Goal: Task Accomplishment & Management: Manage account settings

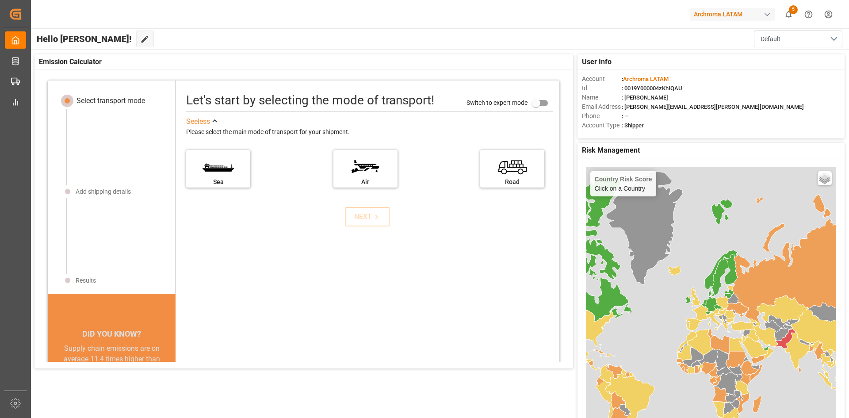
click at [692, 202] on div "Country Risk Score Click on a Country Basic Grayscale Streets Dark Countries Lo…" at bounding box center [711, 332] width 250 height 331
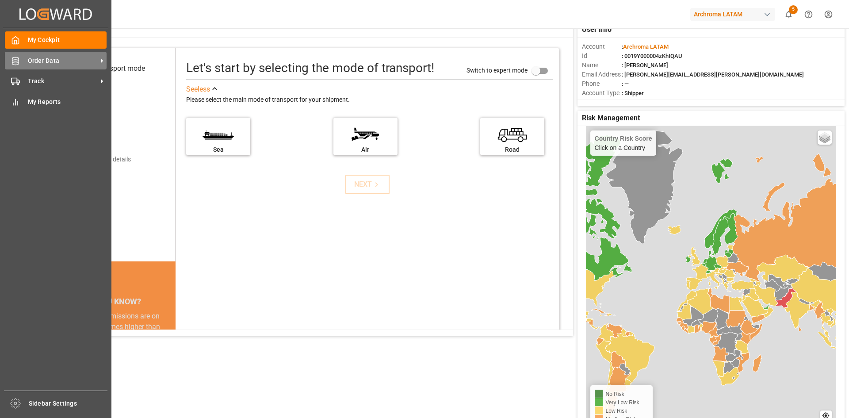
click at [22, 55] on div "Order Data Order Data" at bounding box center [56, 60] width 102 height 17
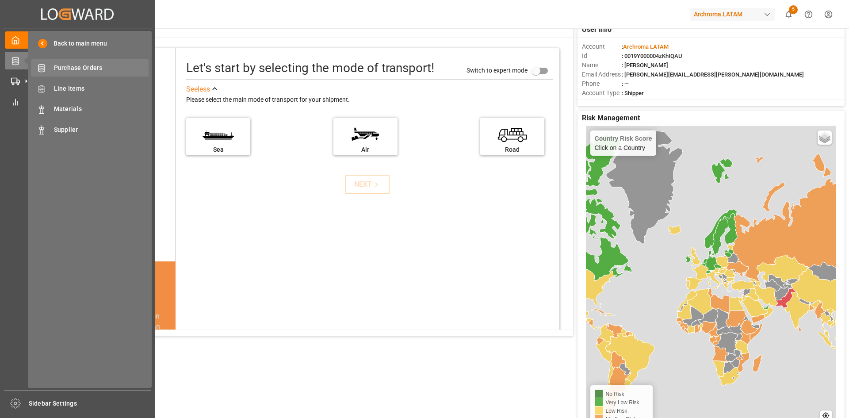
click at [102, 67] on span "Purchase Orders" at bounding box center [101, 67] width 95 height 9
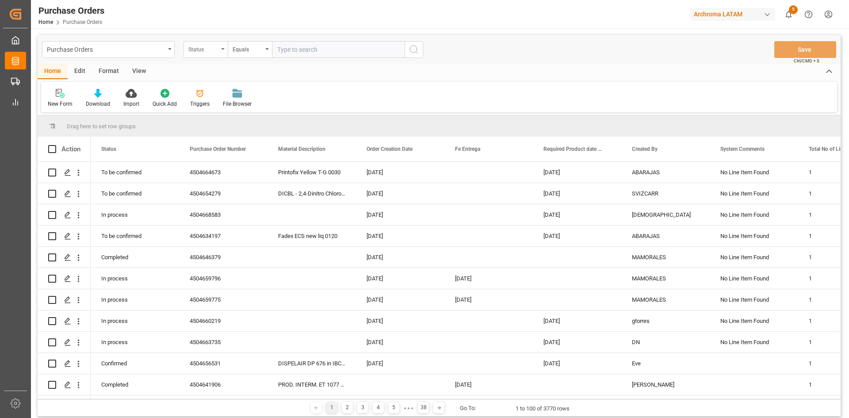
click at [225, 51] on div "Status" at bounding box center [206, 49] width 44 height 17
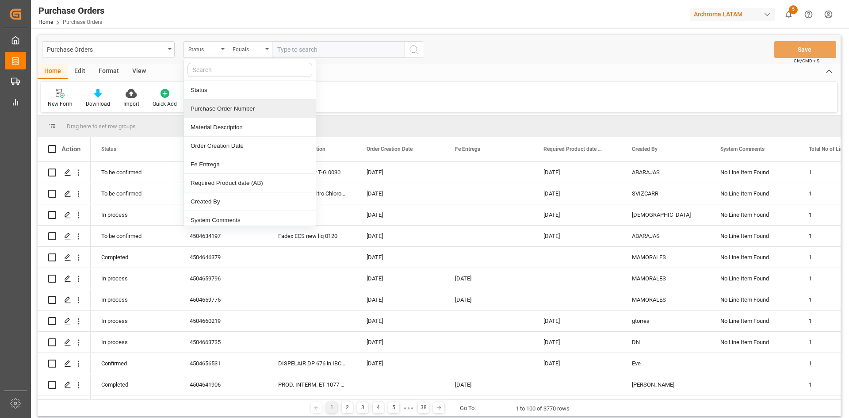
drag, startPoint x: 253, startPoint y: 108, endPoint x: 264, endPoint y: 96, distance: 16.9
click at [253, 108] on div "Purchase Order Number" at bounding box center [250, 109] width 132 height 19
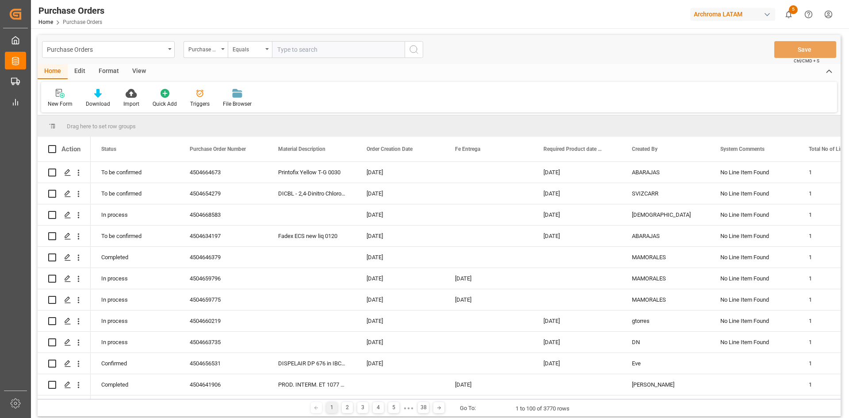
click at [297, 50] on input "text" at bounding box center [338, 49] width 133 height 17
paste input "4504653006"
type input "4504653006"
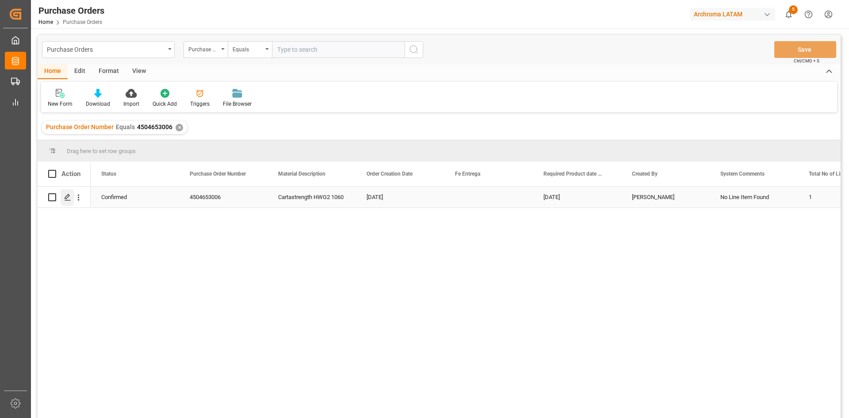
click at [66, 192] on div "Press SPACE to select this row." at bounding box center [67, 197] width 13 height 16
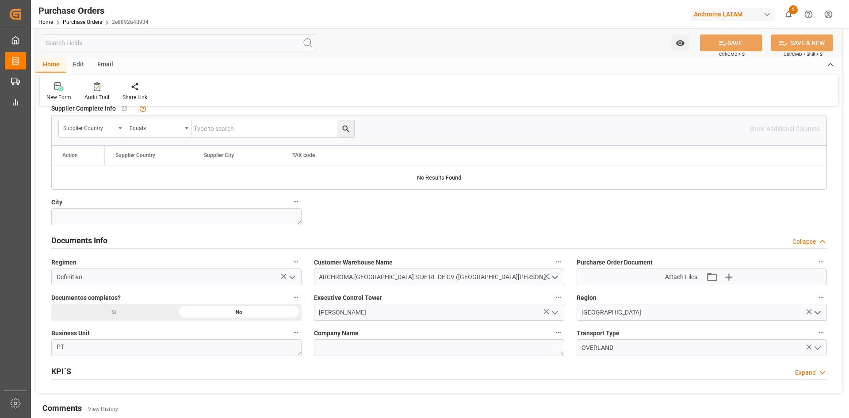
scroll to position [442, 0]
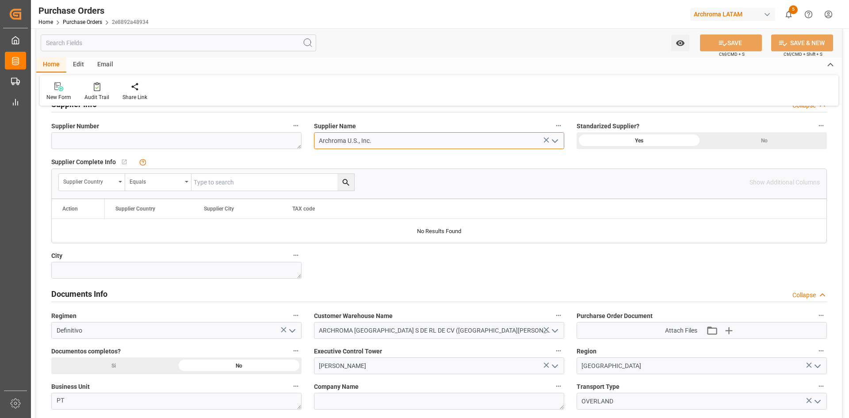
click at [390, 143] on input "Archroma U.S., Inc." at bounding box center [439, 140] width 250 height 17
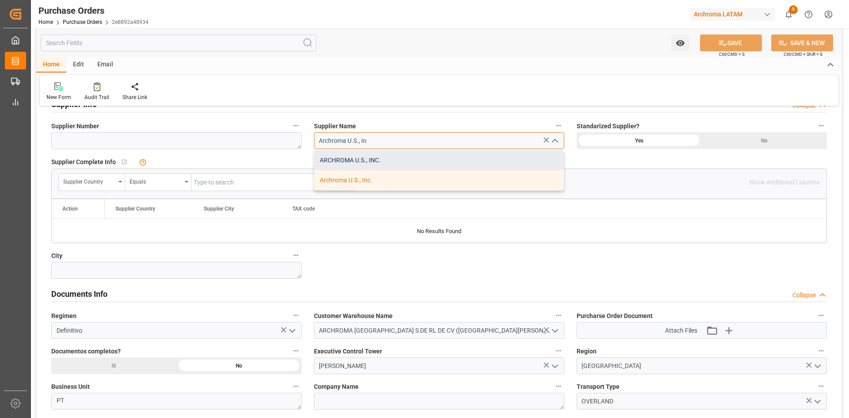
click at [378, 156] on div "ARCHROMA U.S., INC." at bounding box center [438, 160] width 249 height 20
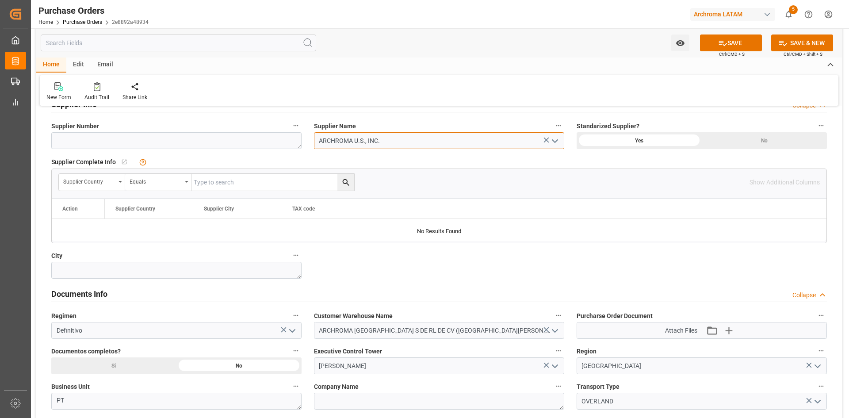
type input "ARCHROMA U.S., INC."
click at [659, 140] on div "Yes" at bounding box center [639, 140] width 125 height 17
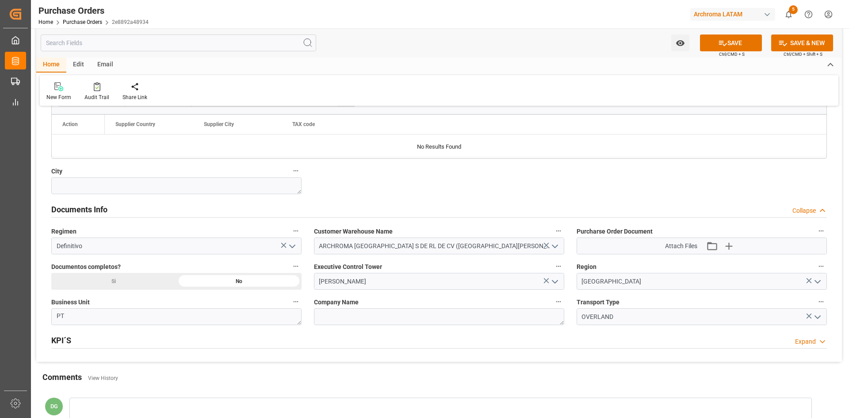
scroll to position [531, 0]
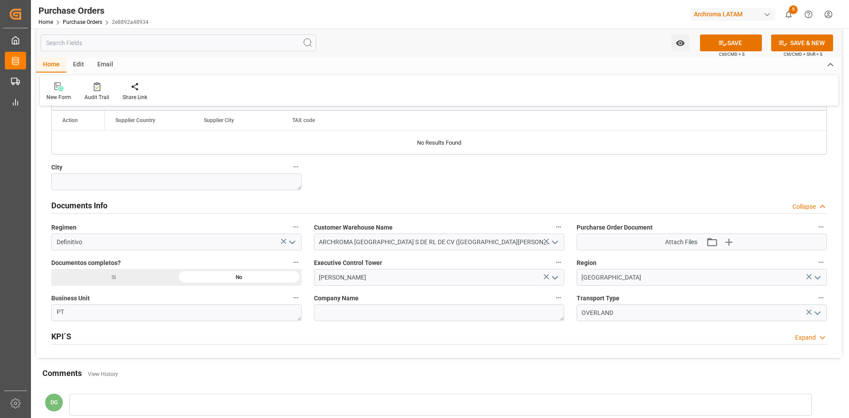
click at [553, 280] on icon "open menu" at bounding box center [555, 277] width 11 height 11
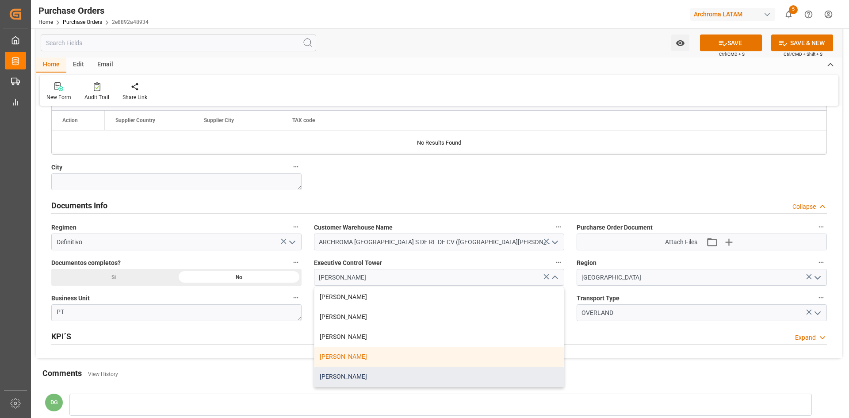
click at [356, 370] on div "[PERSON_NAME]" at bounding box center [438, 377] width 249 height 20
type input "[PERSON_NAME]"
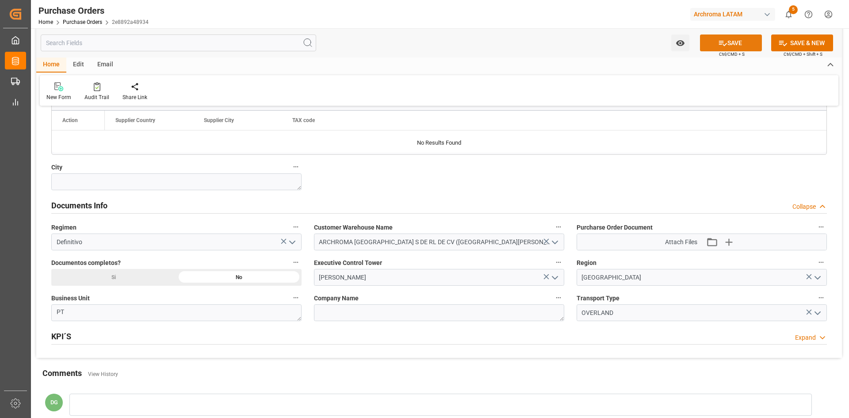
click at [716, 38] on button "SAVE" at bounding box center [731, 42] width 62 height 17
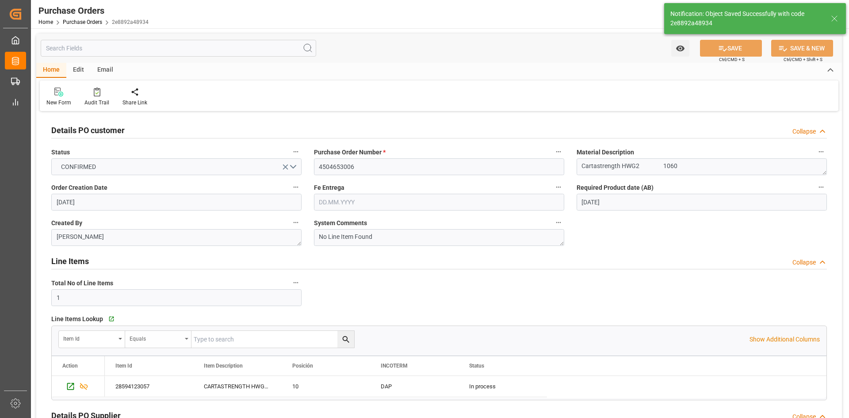
scroll to position [44, 0]
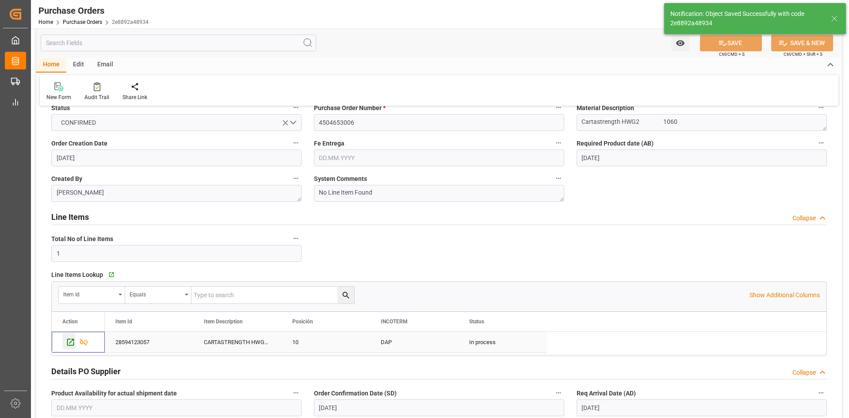
click at [72, 344] on icon "Press SPACE to select this row." at bounding box center [70, 341] width 9 height 9
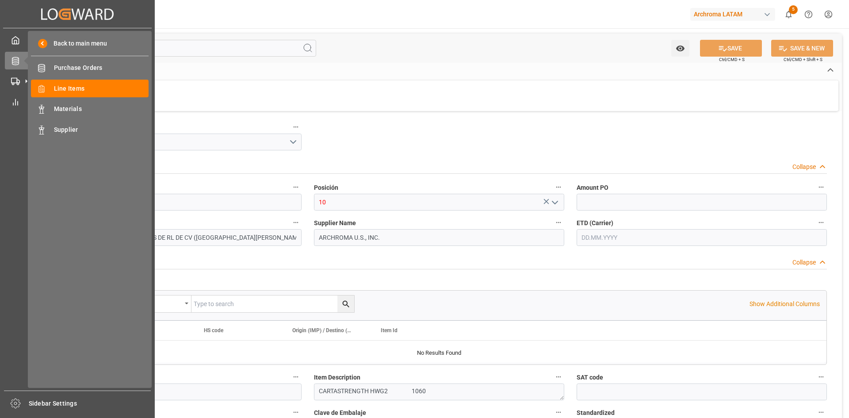
type input "1.23"
type input "12352401"
type input "17"
type input "18020"
type input "19006"
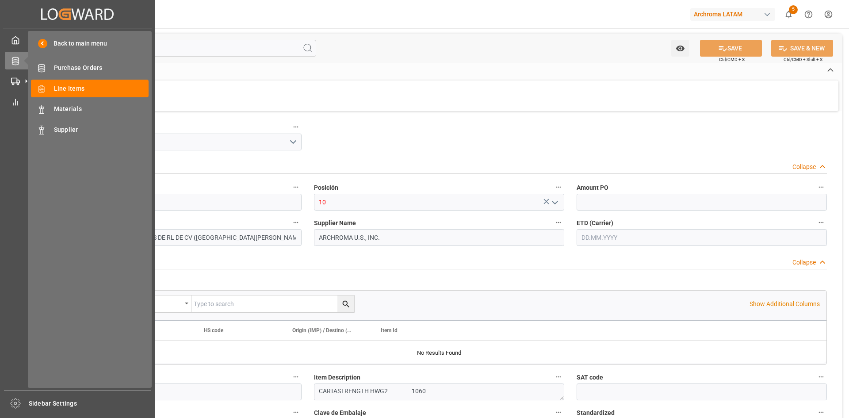
type input "22164.6"
type input "[DATE]"
type input "[DATE] 16:42"
type input "15.08.2025 03:46"
type input "[DATE]"
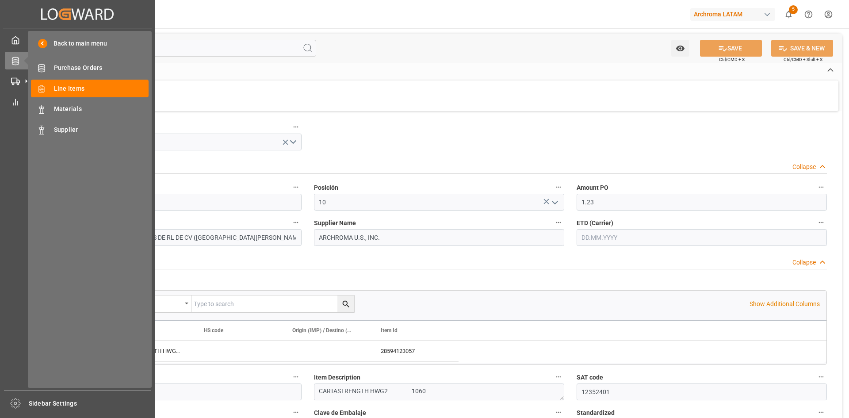
type input "[DATE]"
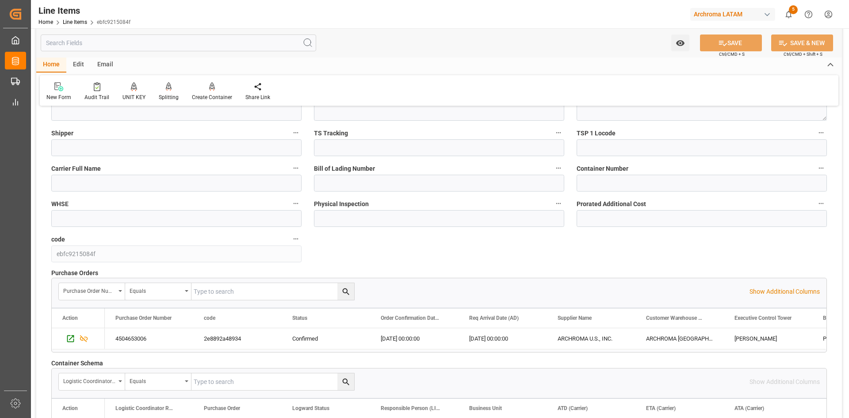
scroll to position [929, 0]
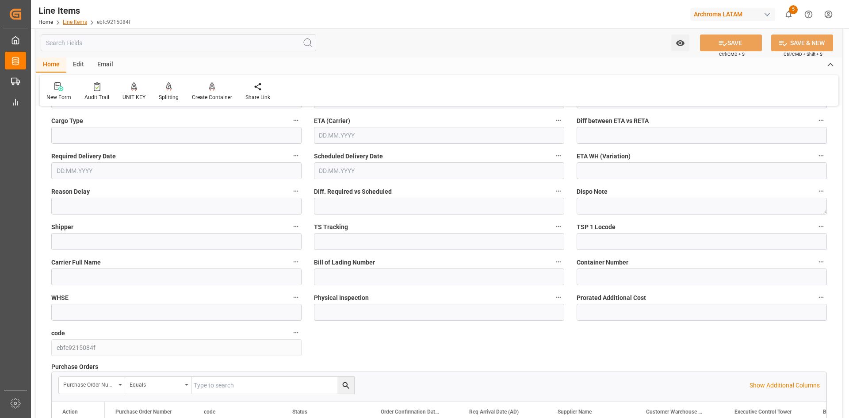
click at [74, 21] on link "Line Items" at bounding box center [75, 22] width 24 height 6
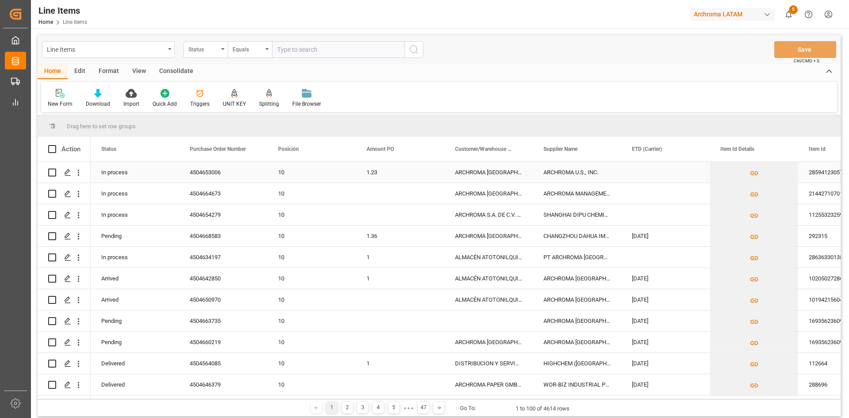
click at [54, 173] on input "Press Space to toggle row selection (unchecked)" at bounding box center [52, 173] width 8 height 8
checkbox input "true"
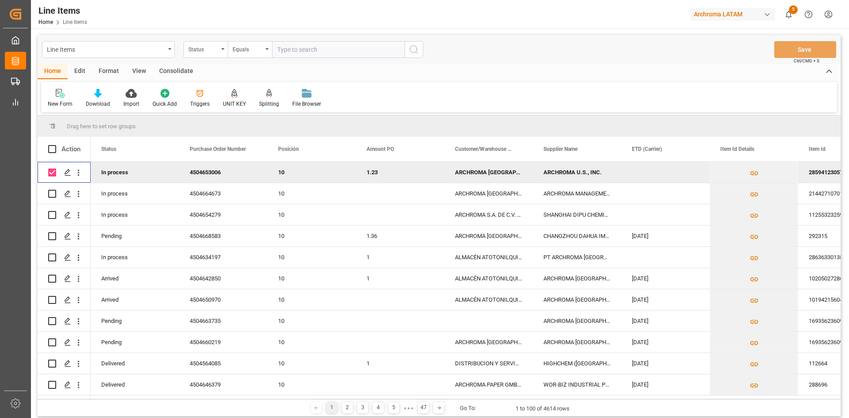
click at [180, 73] on div "Consolidate" at bounding box center [176, 71] width 47 height 15
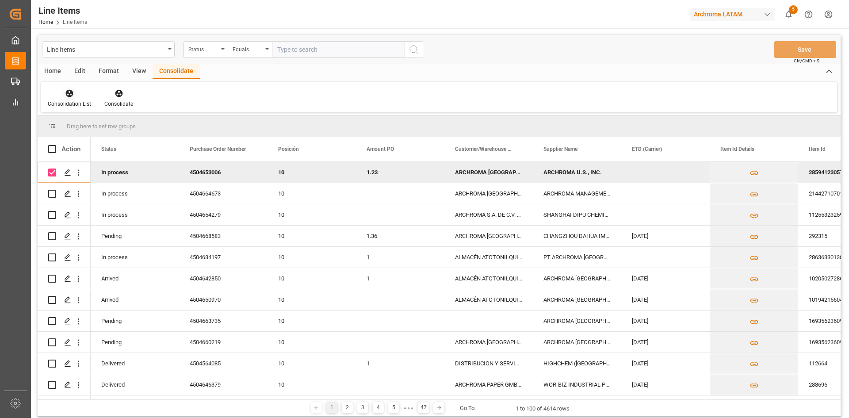
click at [69, 100] on div "Consolidation List" at bounding box center [69, 97] width 57 height 19
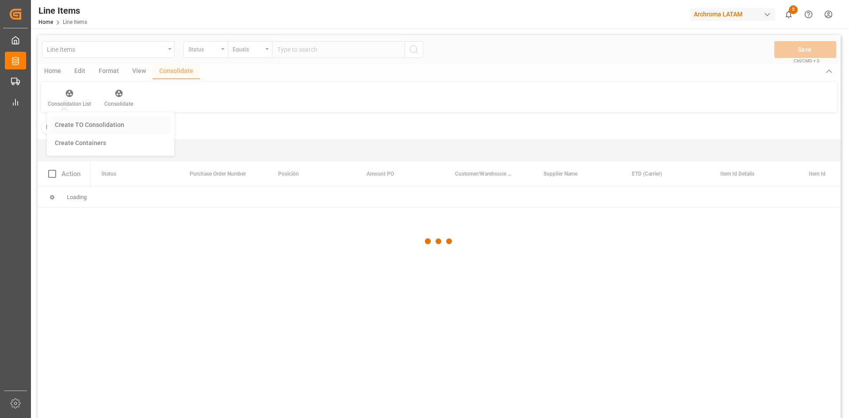
click at [121, 123] on div "Line Items Status Equals Save Ctrl/CMD + S Home Edit Format View Consolidate Co…" at bounding box center [439, 238] width 803 height 406
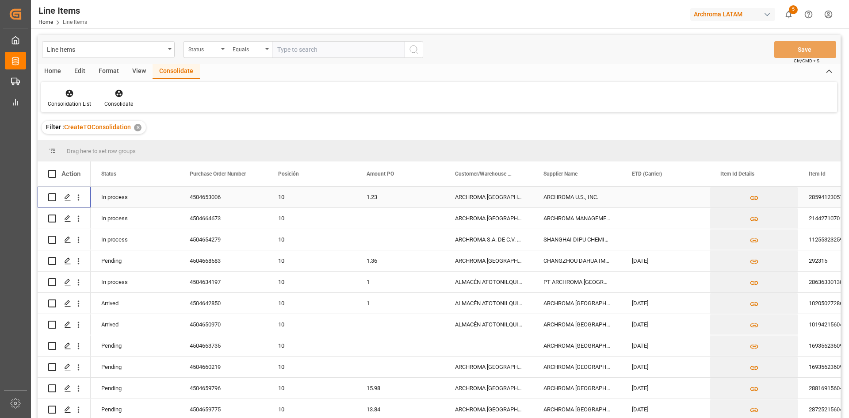
click at [53, 199] on input "Press Space to toggle row selection (unchecked)" at bounding box center [52, 197] width 8 height 8
checkbox input "true"
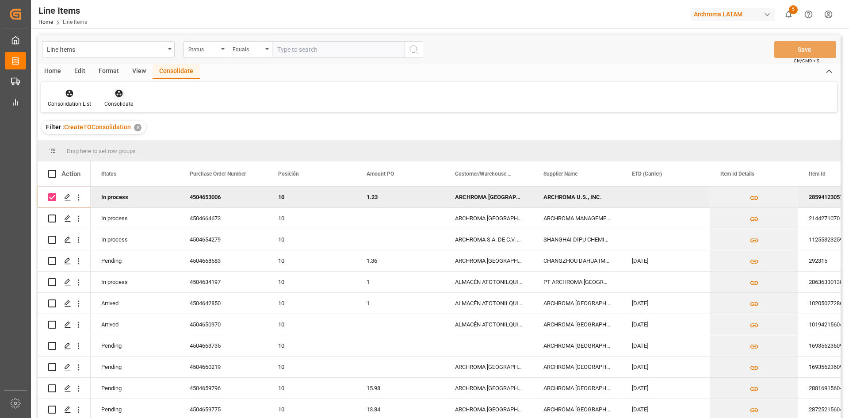
click at [126, 96] on div at bounding box center [118, 92] width 29 height 9
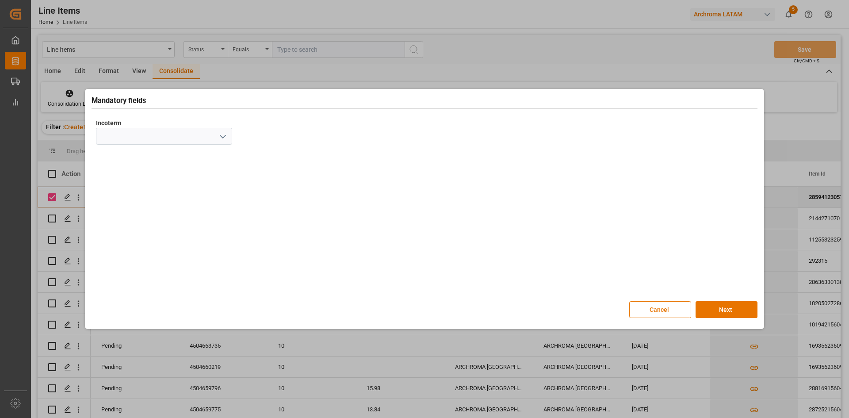
click at [225, 138] on icon "open menu" at bounding box center [223, 136] width 11 height 11
click at [130, 288] on div "DAP" at bounding box center [163, 282] width 135 height 20
type input "DAP"
click at [744, 306] on button "Next" at bounding box center [727, 309] width 62 height 17
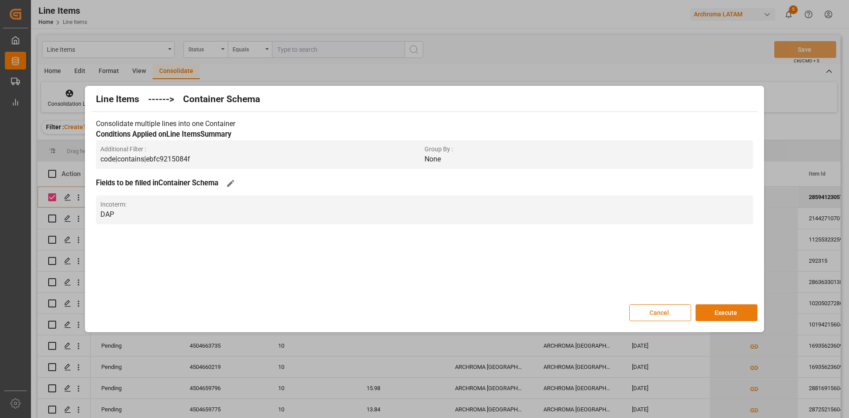
click at [737, 310] on button "Execute" at bounding box center [727, 312] width 62 height 17
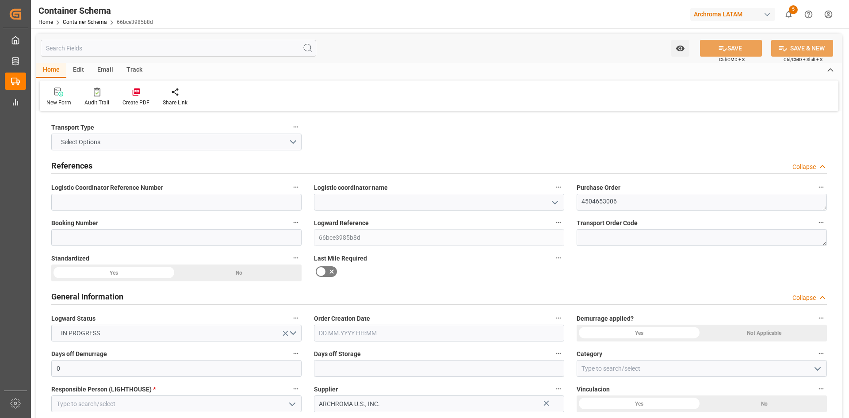
type input "0"
type input "1"
type input "17"
type input "18020"
type input "19006"
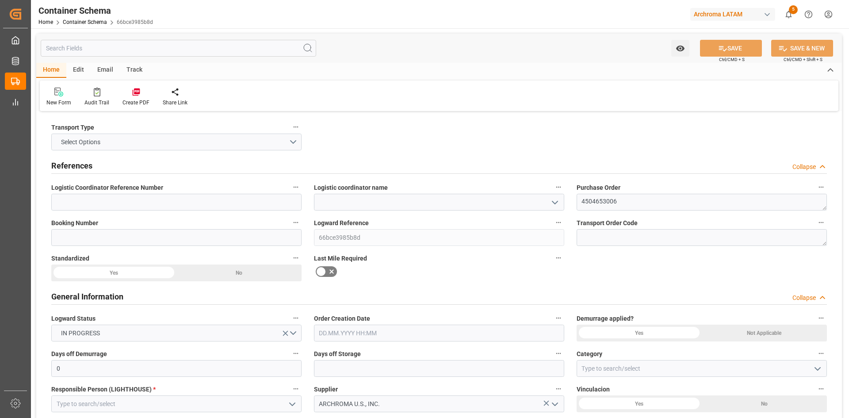
click at [554, 202] on polyline "open menu" at bounding box center [554, 202] width 5 height 3
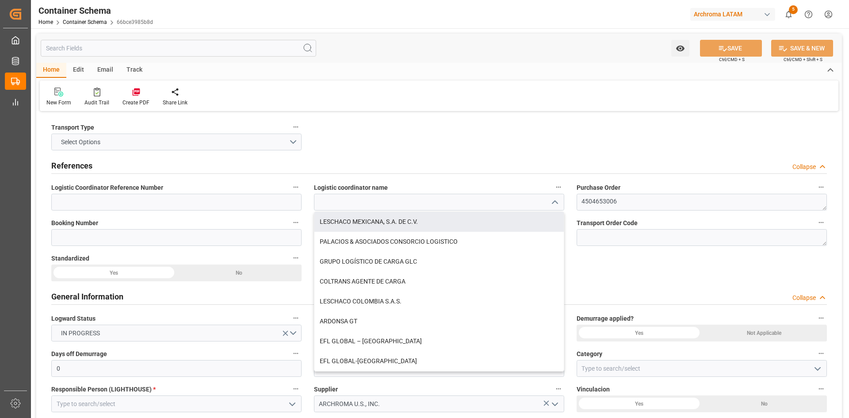
drag, startPoint x: 390, startPoint y: 226, endPoint x: 471, endPoint y: 211, distance: 82.3
click at [391, 226] on div "LESCHACO MEXICANA, S.A. DE C.V." at bounding box center [438, 222] width 249 height 20
type input "LESCHACO MEXICANA, S.A. DE C.V."
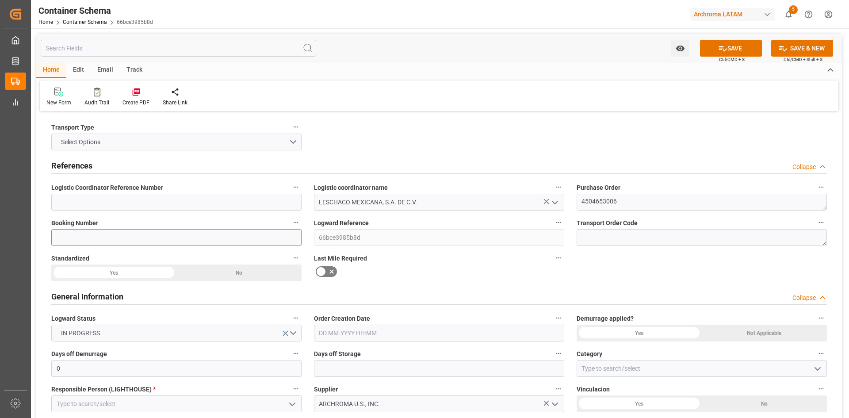
click at [119, 239] on input at bounding box center [176, 237] width 250 height 17
type input "a"
click at [196, 242] on input "ARCH" at bounding box center [176, 237] width 250 height 17
type input "ARCH-4279"
click at [130, 270] on div "Yes" at bounding box center [113, 272] width 125 height 17
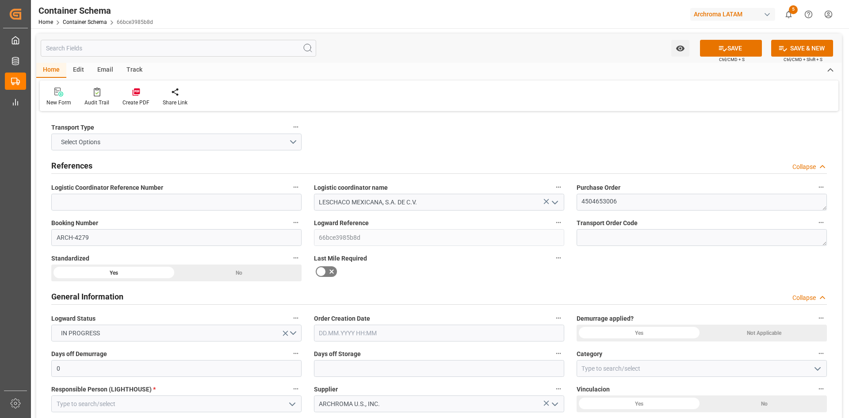
click at [325, 276] on icon at bounding box center [321, 271] width 11 height 11
click at [0, 0] on input "checkbox" at bounding box center [0, 0] width 0 height 0
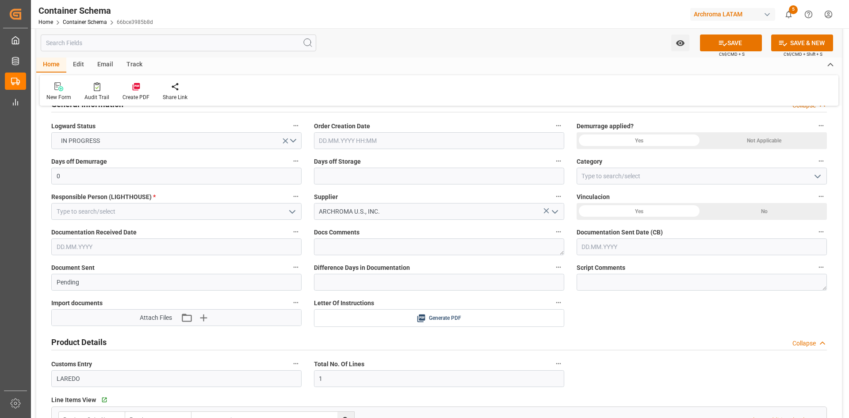
scroll to position [177, 0]
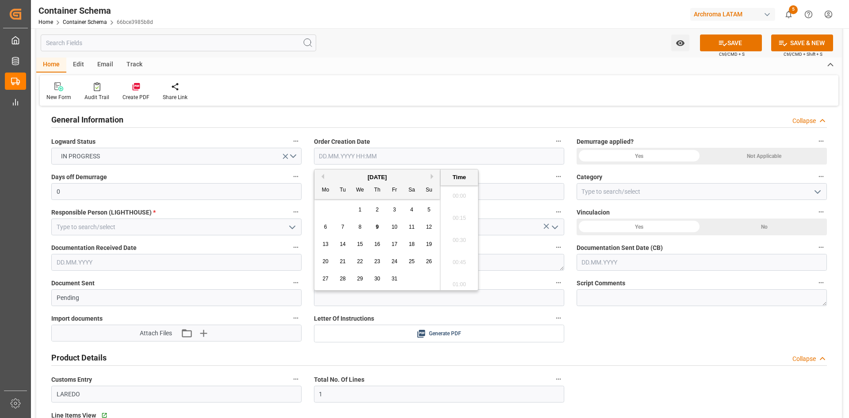
click at [342, 161] on input "text" at bounding box center [439, 156] width 250 height 17
click at [337, 179] on div "October 2025" at bounding box center [377, 177] width 126 height 9
click at [344, 227] on span "7" at bounding box center [342, 227] width 3 height 6
type input "[DATE] 00:00"
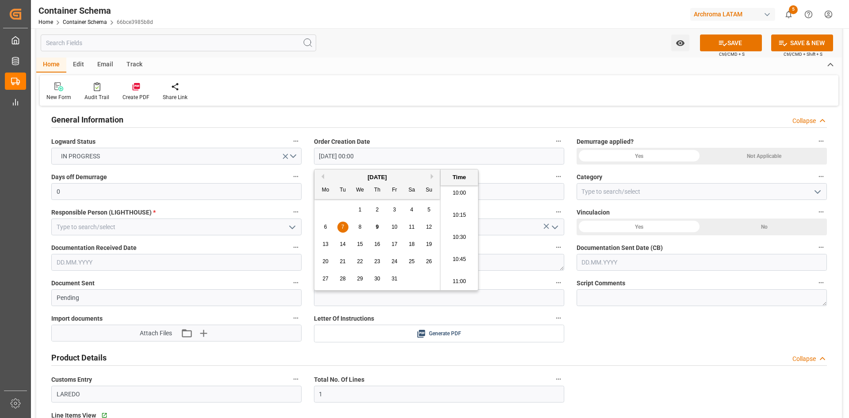
click at [784, 153] on div "Not Applicable" at bounding box center [764, 156] width 125 height 17
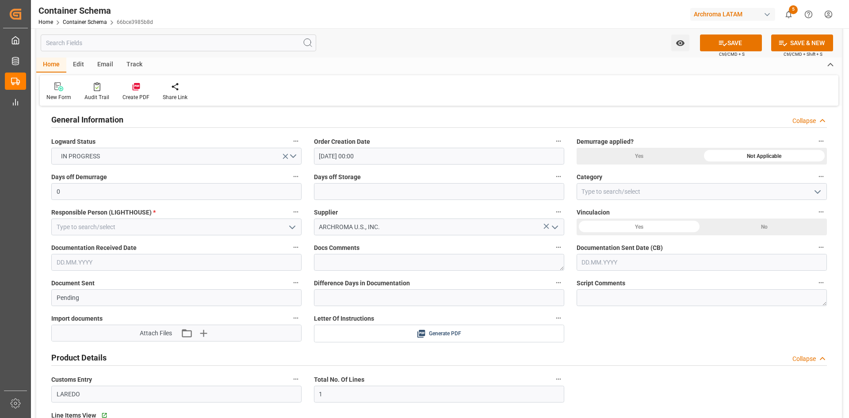
drag, startPoint x: 661, startPoint y: 230, endPoint x: 682, endPoint y: 215, distance: 25.1
click at [661, 228] on div "Yes" at bounding box center [639, 226] width 125 height 17
drag, startPoint x: 820, startPoint y: 189, endPoint x: 777, endPoint y: 200, distance: 44.7
click at [821, 189] on icon "open menu" at bounding box center [817, 192] width 11 height 11
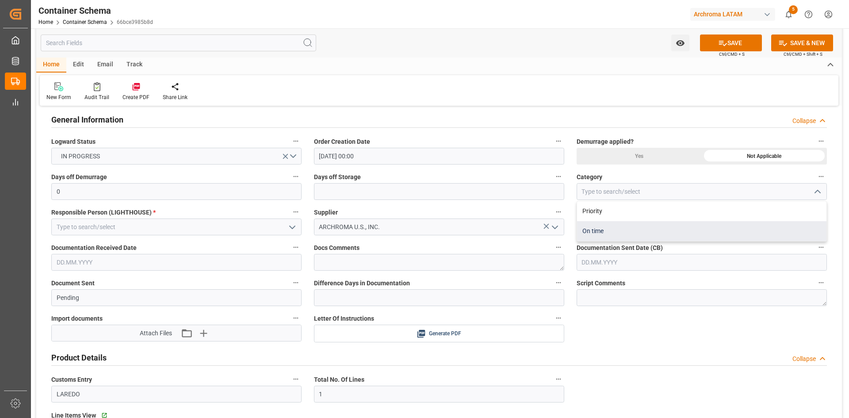
drag, startPoint x: 621, startPoint y: 236, endPoint x: 477, endPoint y: 263, distance: 146.3
click at [621, 236] on div "On time" at bounding box center [701, 231] width 249 height 20
type input "On time"
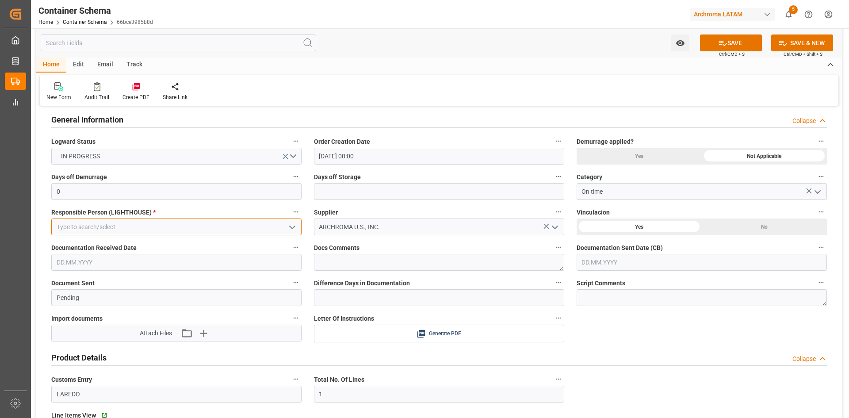
click at [261, 234] on input at bounding box center [176, 226] width 250 height 17
click at [293, 230] on icon "open menu" at bounding box center [292, 227] width 11 height 11
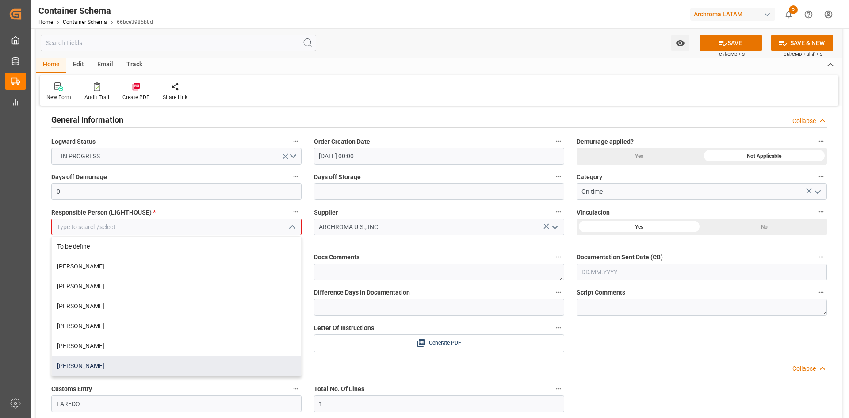
click at [141, 359] on div "[PERSON_NAME]" at bounding box center [176, 366] width 249 height 20
type input "[PERSON_NAME]"
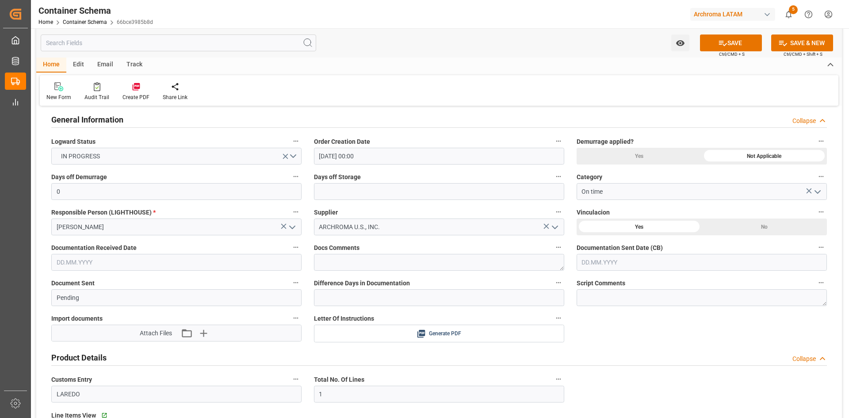
click at [260, 268] on input "text" at bounding box center [176, 262] width 250 height 17
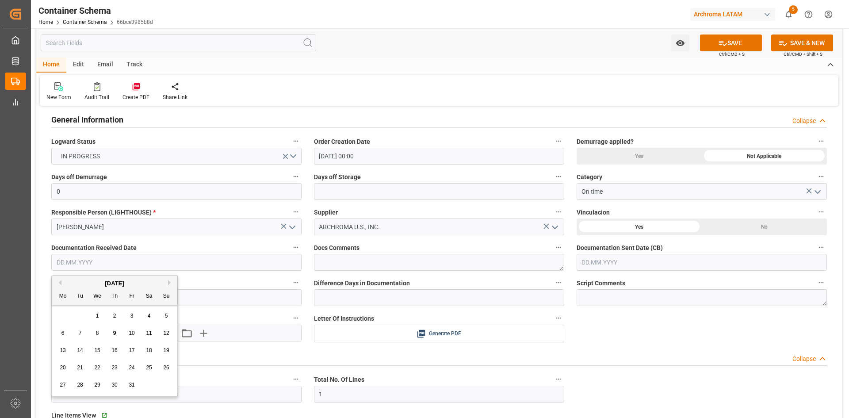
click at [88, 285] on div "October 2025" at bounding box center [115, 283] width 126 height 9
click at [78, 331] on div "7" at bounding box center [80, 333] width 11 height 11
type input "[DATE]"
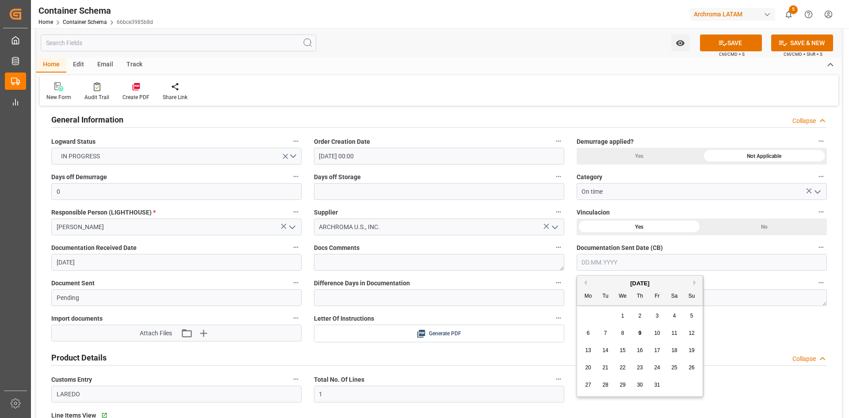
click at [637, 258] on input "text" at bounding box center [702, 262] width 250 height 17
click at [608, 333] on div "7" at bounding box center [605, 333] width 11 height 11
type input "[DATE]"
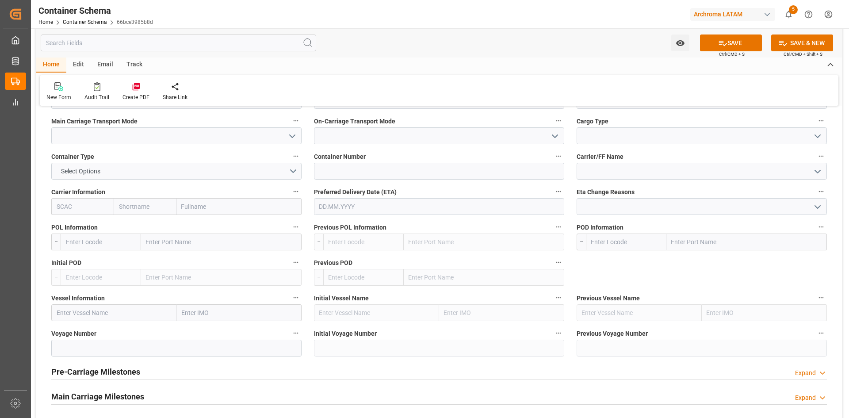
scroll to position [840, 0]
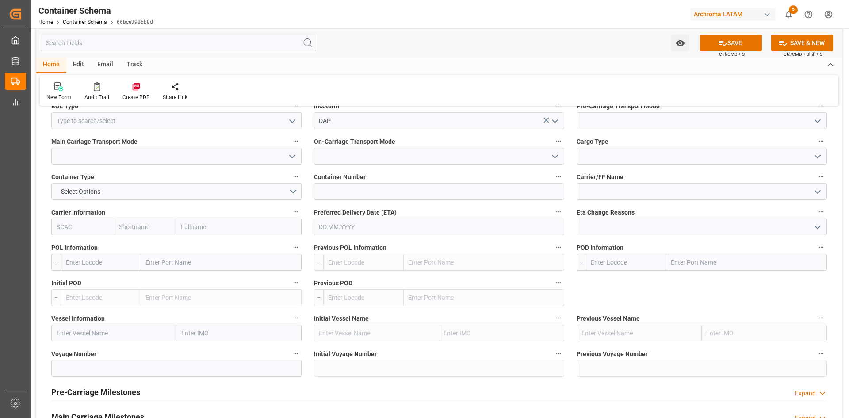
click at [293, 122] on polyline "open menu" at bounding box center [292, 121] width 5 height 3
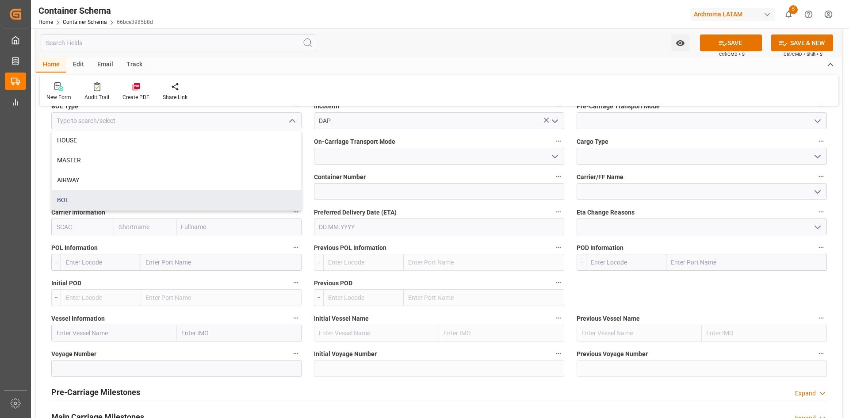
click at [115, 201] on div "BOL" at bounding box center [176, 200] width 249 height 20
type input "BOL"
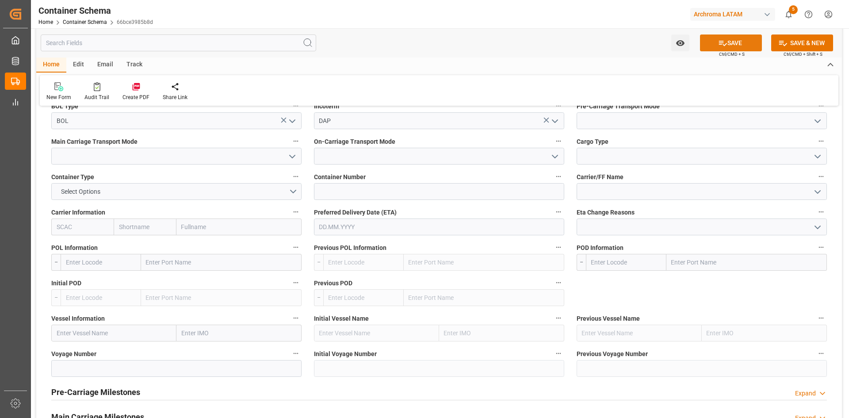
click at [748, 39] on button "SAVE" at bounding box center [731, 42] width 62 height 17
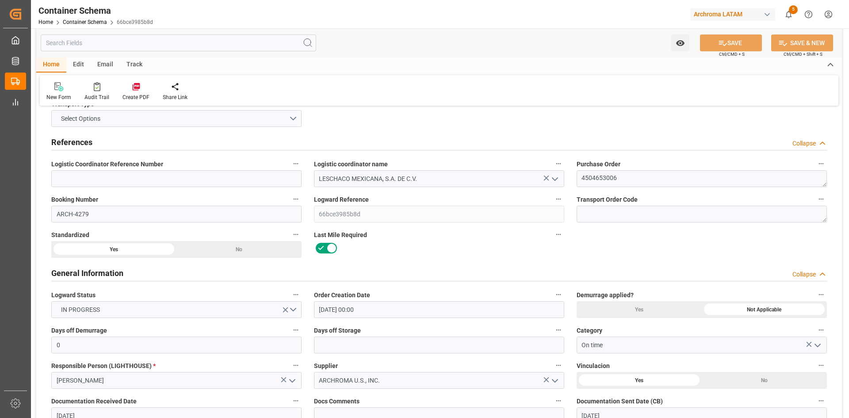
scroll to position [0, 0]
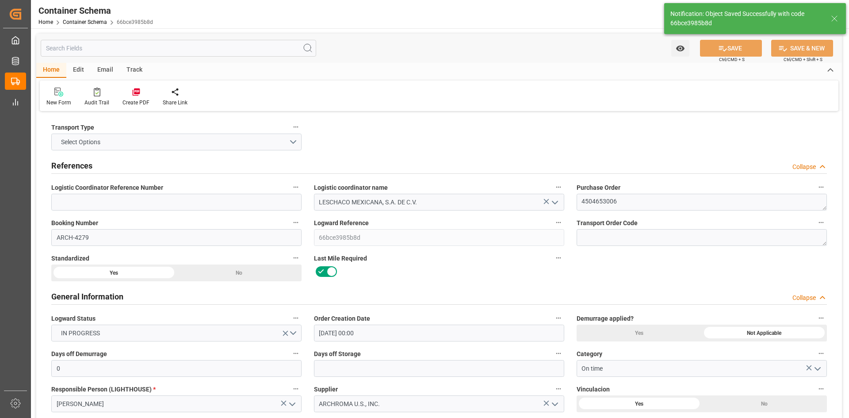
type input "Document Sent"
click at [287, 139] on button "Select Options" at bounding box center [176, 142] width 250 height 17
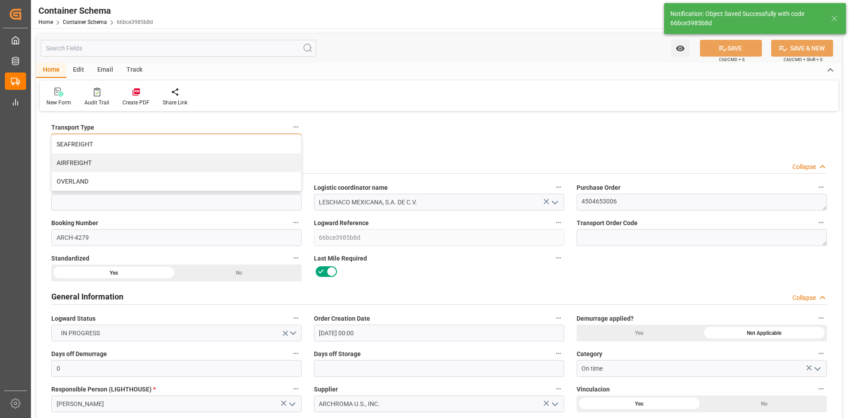
click at [108, 179] on div "OVERLAND" at bounding box center [176, 181] width 249 height 19
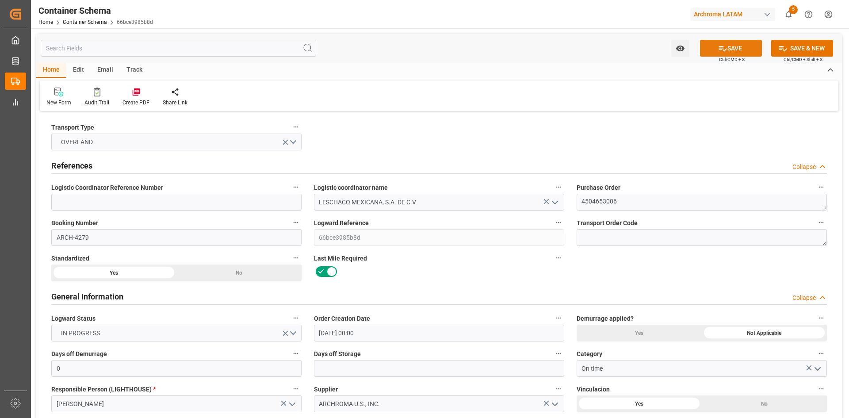
click at [728, 42] on button "SAVE" at bounding box center [731, 48] width 62 height 17
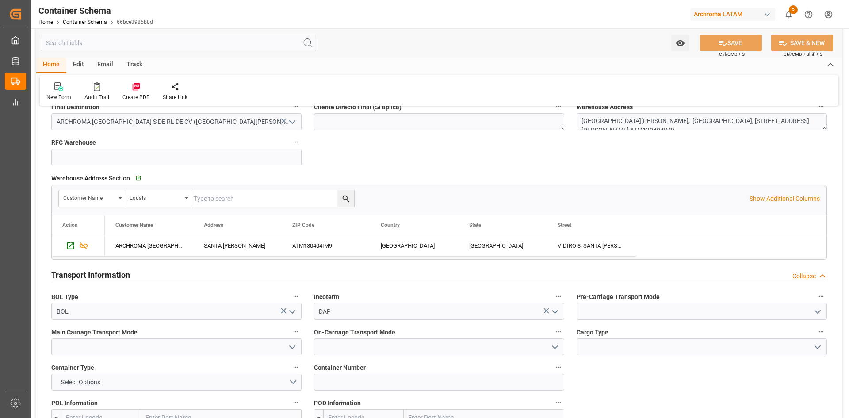
scroll to position [703, 0]
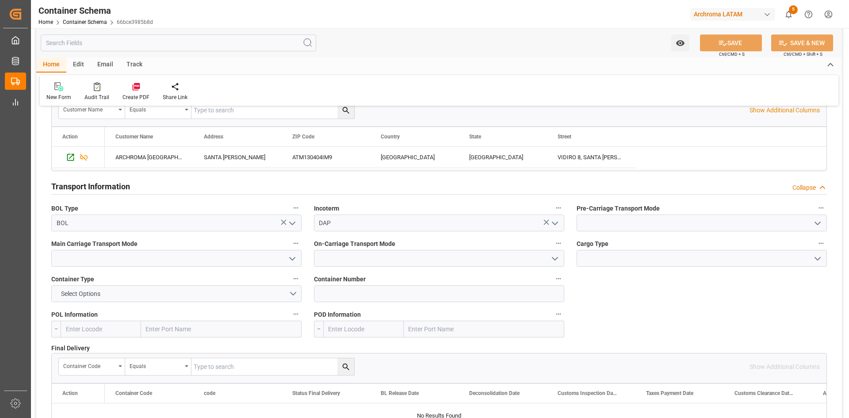
click at [819, 221] on icon "open menu" at bounding box center [817, 223] width 11 height 11
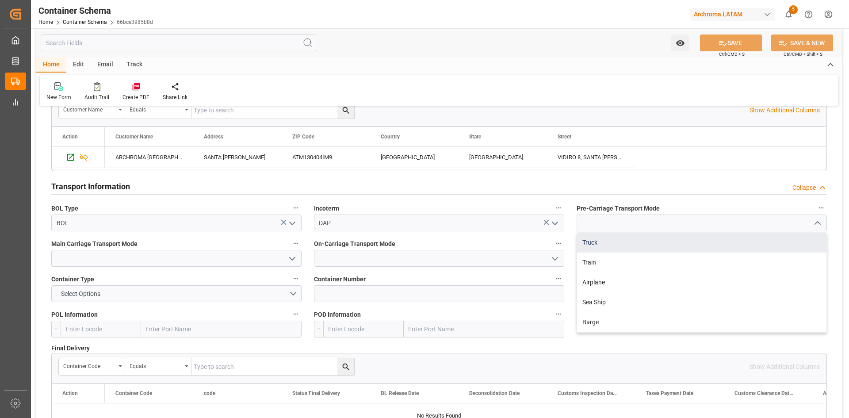
click at [661, 250] on div "Truck" at bounding box center [701, 243] width 249 height 20
type input "Truck"
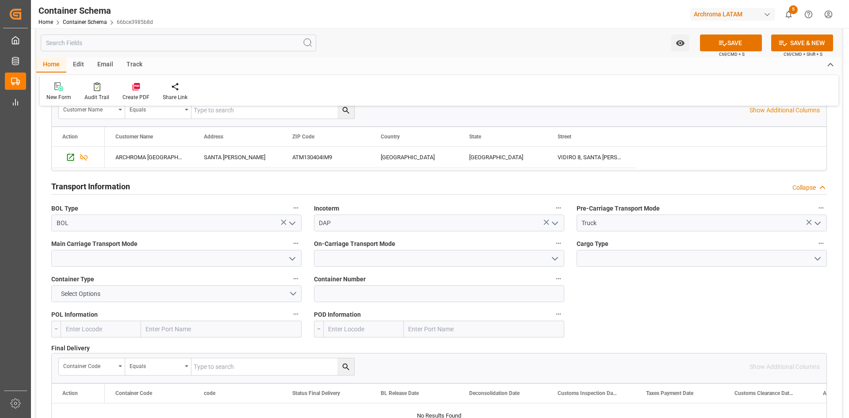
click at [291, 253] on icon "open menu" at bounding box center [292, 258] width 11 height 11
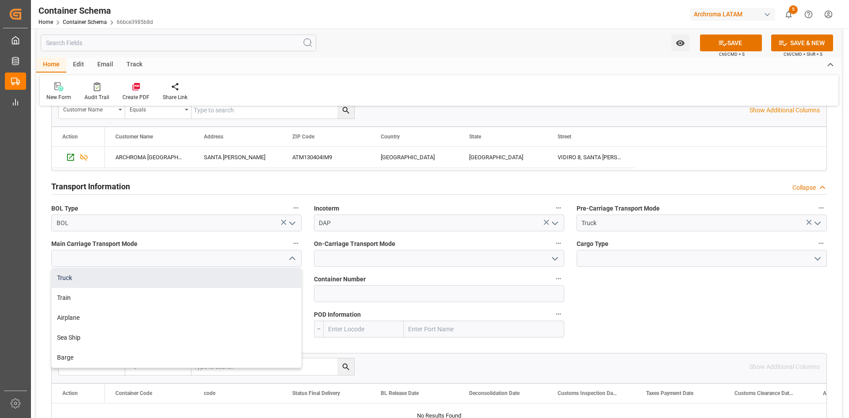
click at [101, 276] on div "Truck" at bounding box center [176, 278] width 249 height 20
type input "Truck"
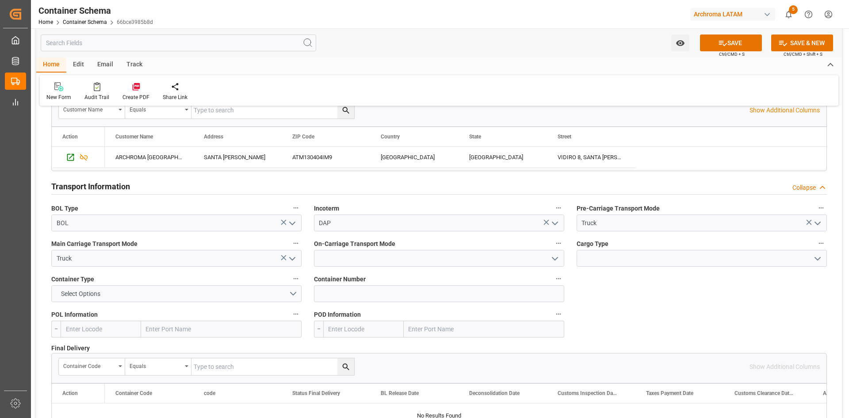
click at [552, 263] on icon "open menu" at bounding box center [555, 258] width 11 height 11
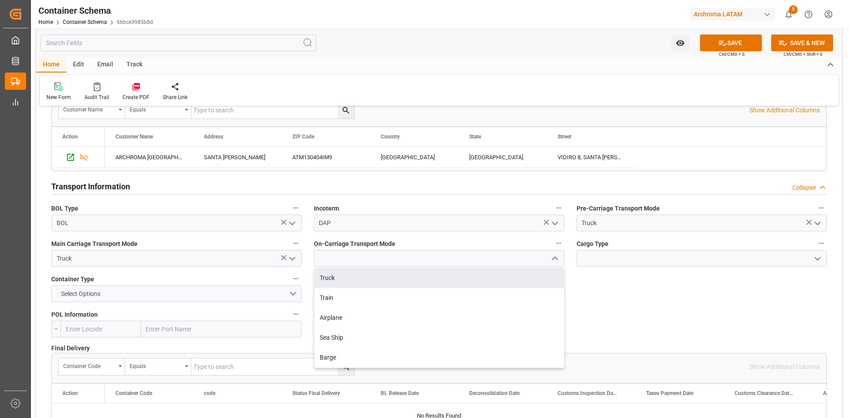
click at [377, 277] on div "Truck" at bounding box center [438, 278] width 249 height 20
type input "Truck"
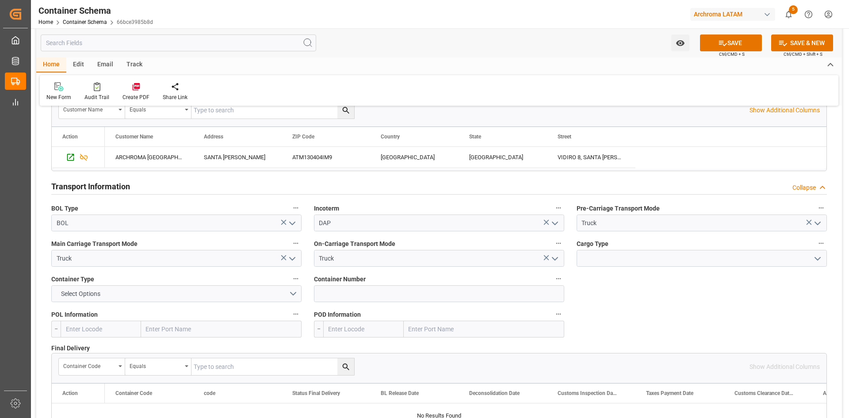
click at [820, 260] on icon "open menu" at bounding box center [817, 258] width 11 height 11
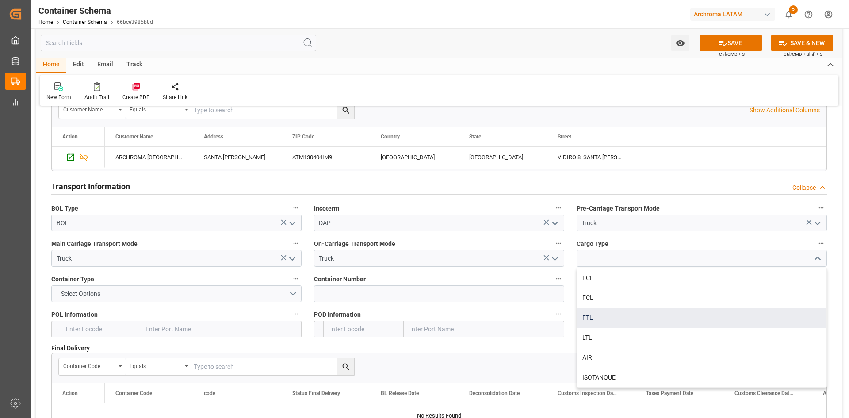
click at [607, 318] on div "FTL" at bounding box center [701, 318] width 249 height 20
type input "FTL"
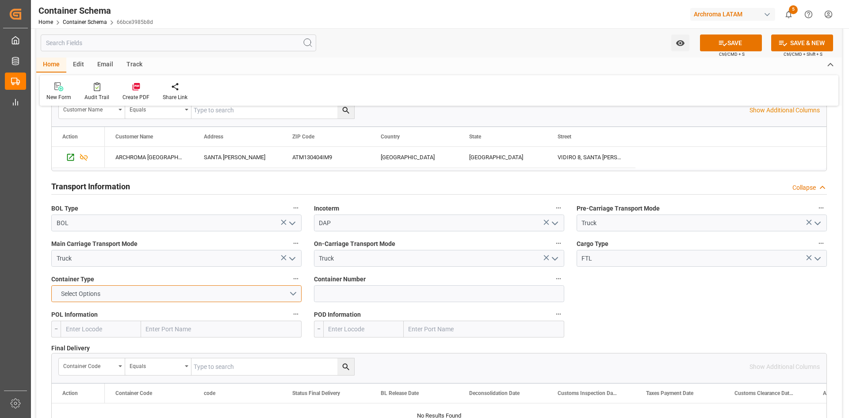
click at [294, 291] on button "Select Options" at bounding box center [176, 293] width 250 height 17
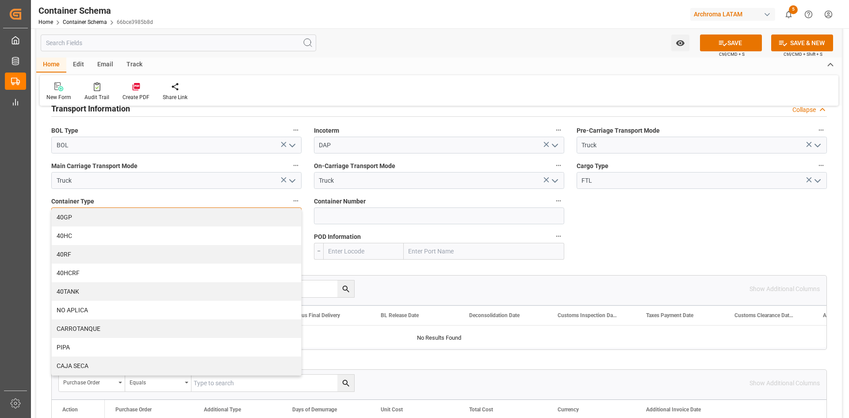
scroll to position [880, 0]
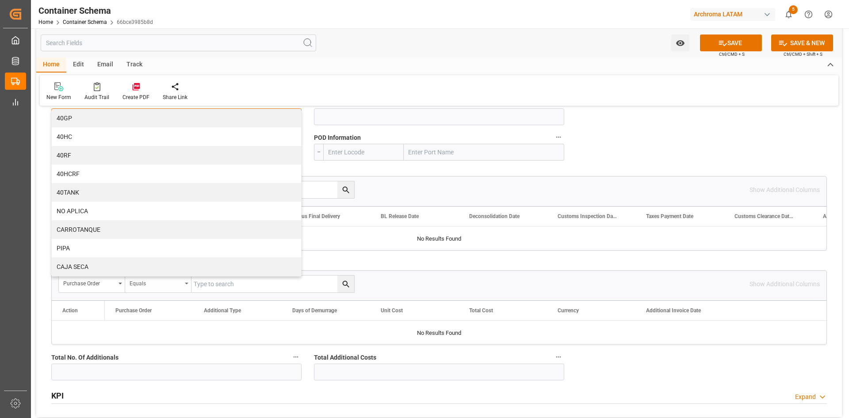
drag, startPoint x: 101, startPoint y: 270, endPoint x: 139, endPoint y: 285, distance: 40.5
click at [101, 271] on div "CAJA SECA" at bounding box center [176, 266] width 249 height 19
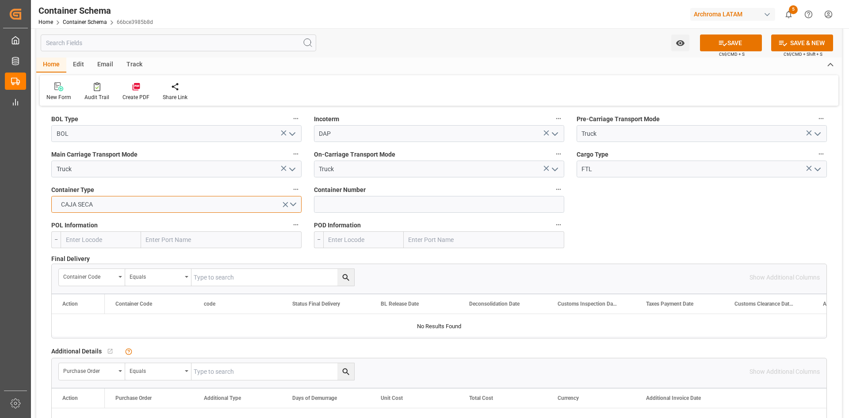
scroll to position [791, 0]
click at [415, 205] on input at bounding box center [439, 205] width 250 height 17
click at [179, 239] on input "text" at bounding box center [221, 240] width 161 height 17
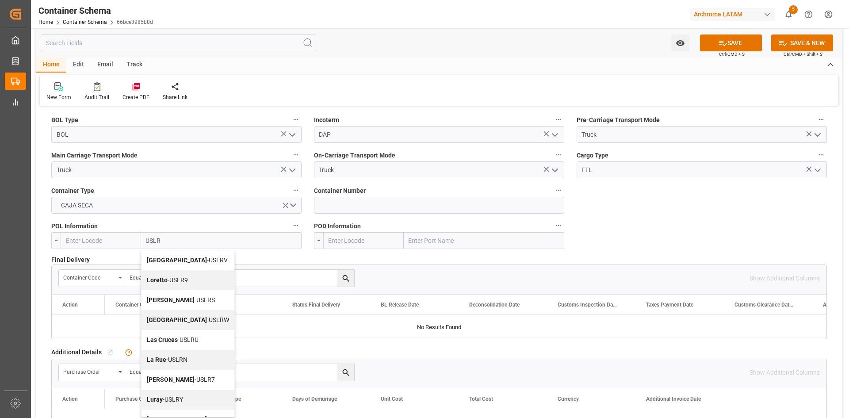
type input "USLRD"
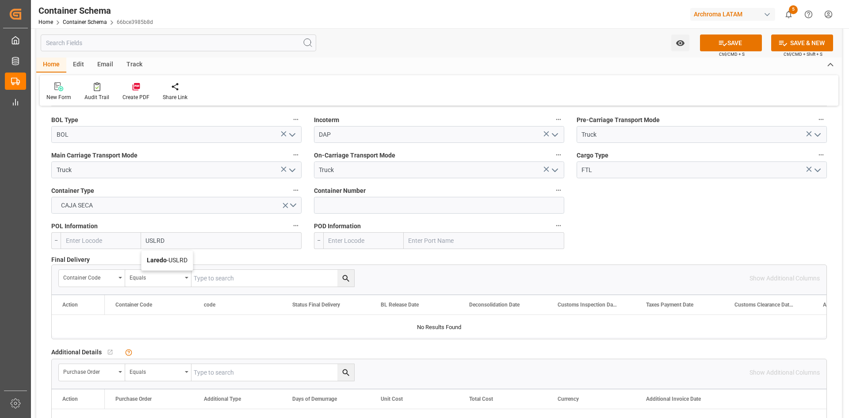
click at [180, 264] on span "Laredo - USLRD" at bounding box center [167, 260] width 41 height 7
type input "USLRD"
type input "Laredo"
click at [431, 242] on input "text" at bounding box center [484, 240] width 161 height 17
type input "MXNLD"
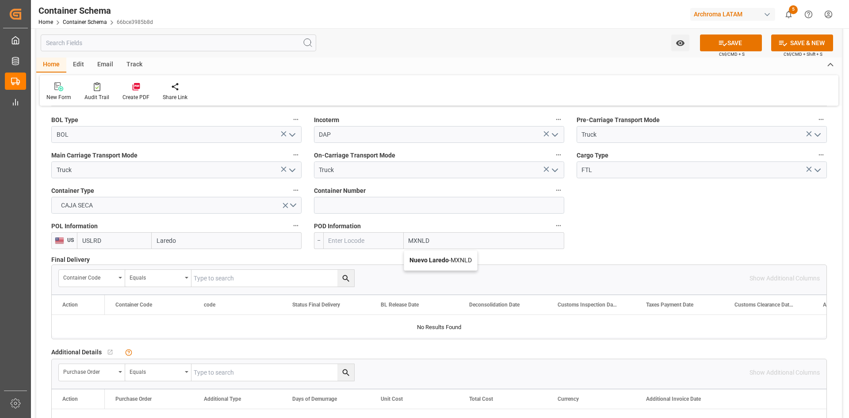
click at [443, 259] on b "Nuevo Laredo" at bounding box center [429, 260] width 39 height 7
type input "MXNLD"
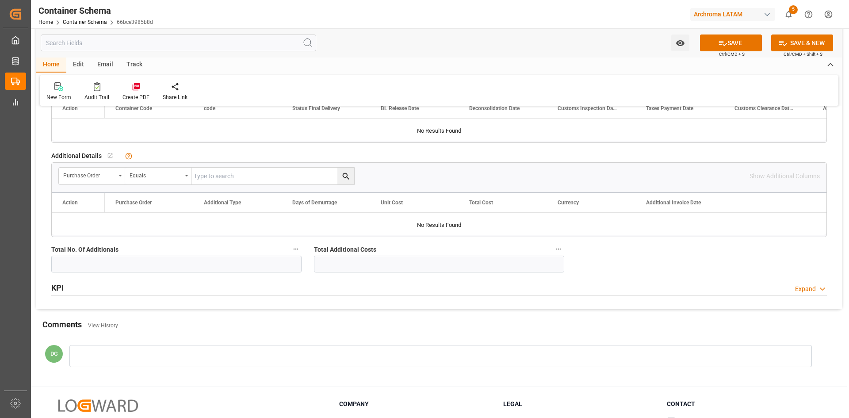
scroll to position [1012, 0]
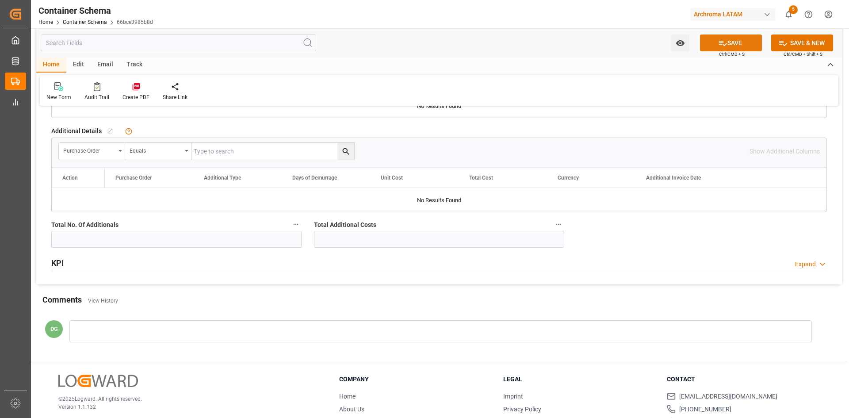
type input "Nuevo Laredo"
click at [729, 38] on button "SAVE" at bounding box center [731, 42] width 62 height 17
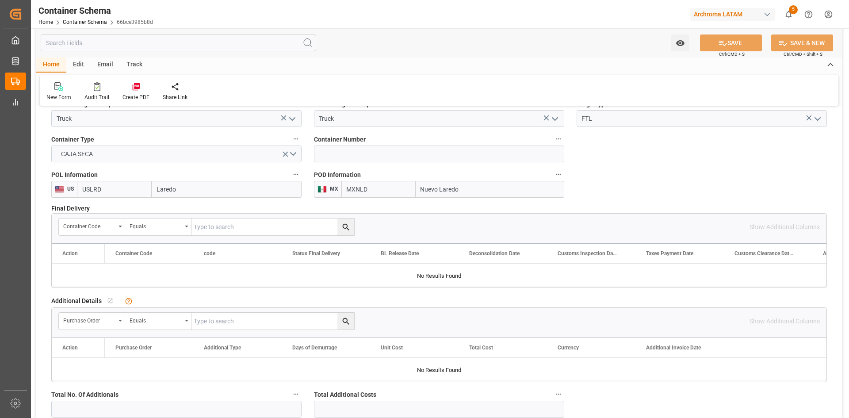
scroll to position [885, 0]
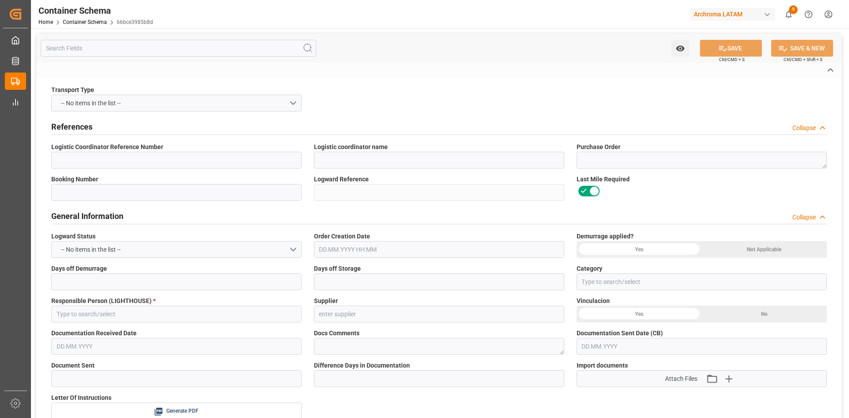
type input "LESCHACO MEXICANA, S.A. DE C.V."
type textarea "4504653006"
type input "ARCH-4279"
type input "66bce3985b8d"
type input "On time"
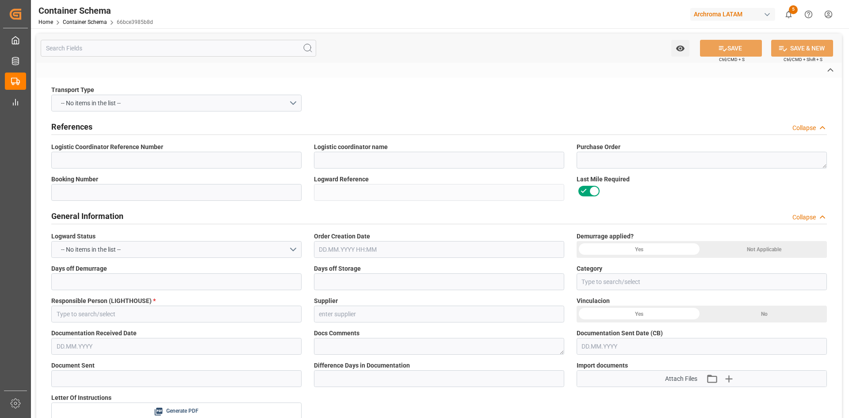
type input "[PERSON_NAME]"
type input "ARCHROMA U.S., INC."
type input "Document Sent"
type input "LAREDO"
type input "PT"
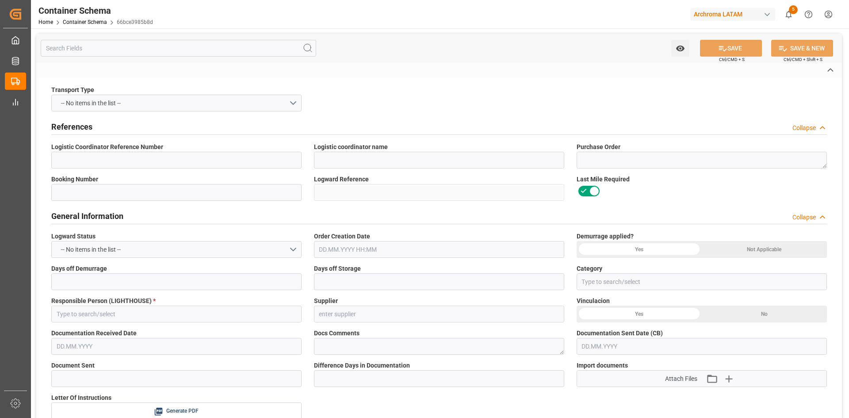
type textarea "IBC"
type input "17 IBC"
type input "ARCHROMA [GEOGRAPHIC_DATA] S DE RL DE CV ([GEOGRAPHIC_DATA][PERSON_NAME])"
type textarea "SANTA CLARA, MÉXICO, ESTADO DE MÉXICO,VIDIRO 8, SANTA CLARA COATITLA , C.P. ATM…"
type input "BOL"
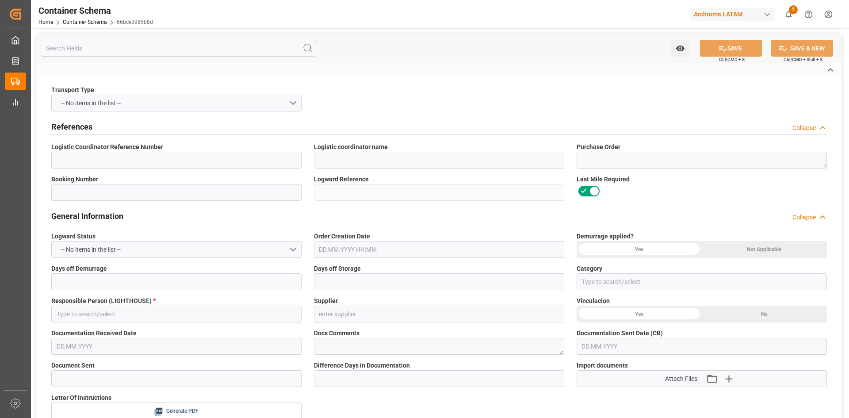
type input "DAP"
type input "Truck"
type input "FTL"
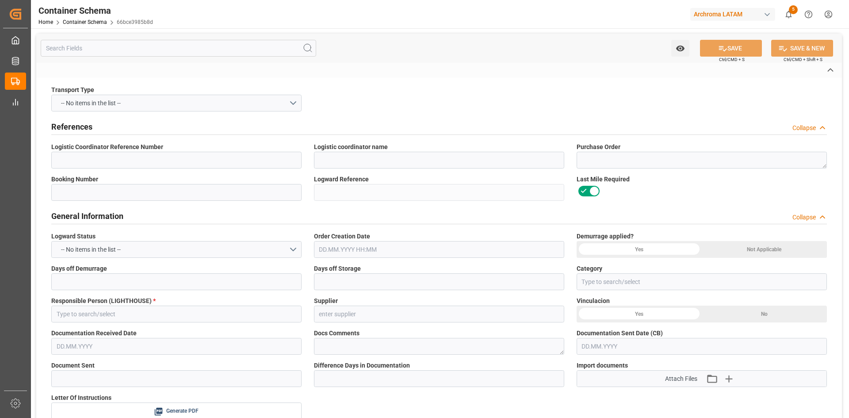
type input "Laredo"
type input "Nuevo Laredo"
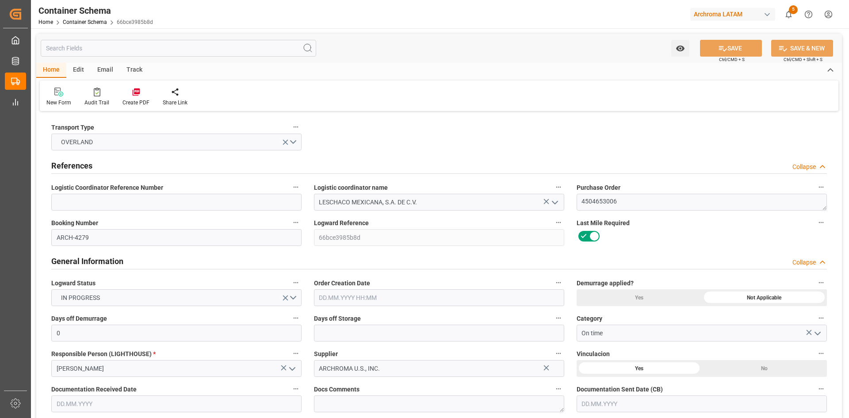
type input "0"
type input "1"
type input "17"
type input "18020"
type input "19006"
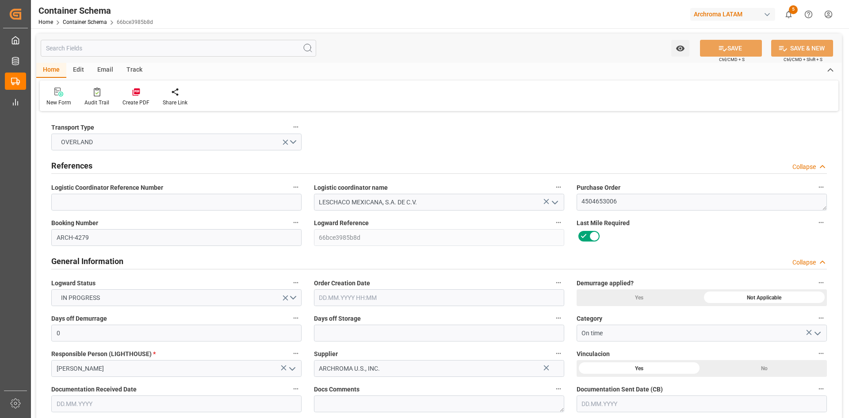
type input "USLRD"
type input "MXNLD"
type input "07.10.2025 00:00"
type input "[DATE]"
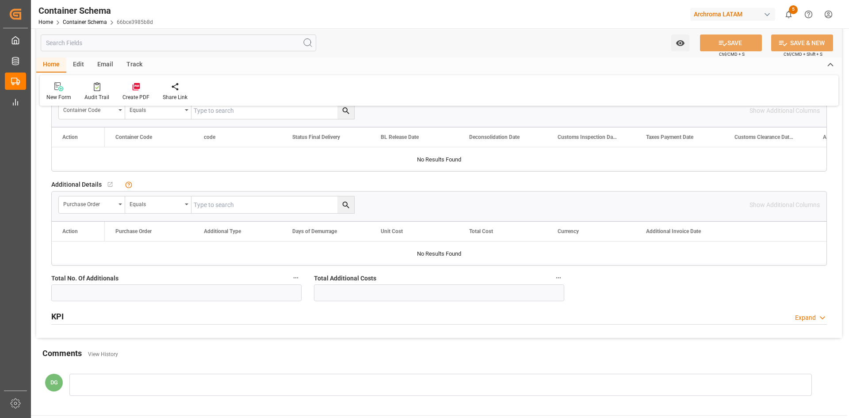
scroll to position [880, 0]
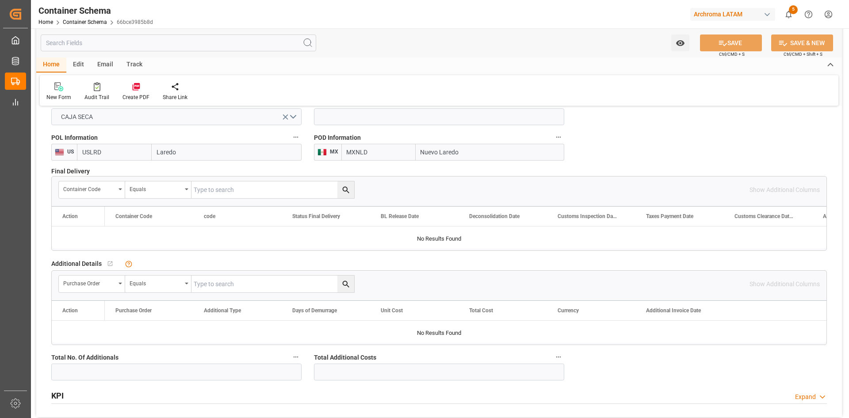
click at [222, 239] on div at bounding box center [439, 237] width 775 height 22
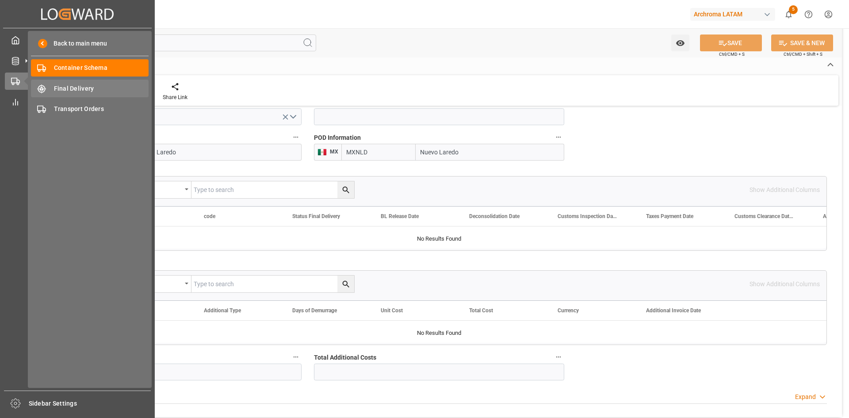
click at [64, 86] on span "Final Delivery" at bounding box center [101, 88] width 95 height 9
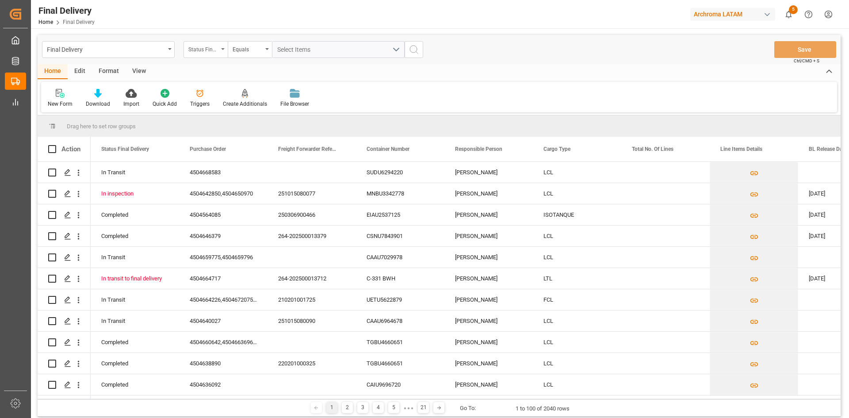
click at [223, 54] on div "Status Final Delivery" at bounding box center [206, 49] width 44 height 17
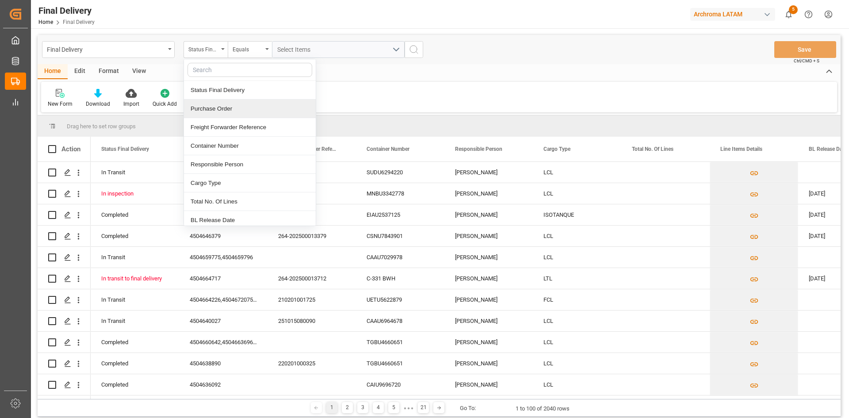
click at [242, 112] on div "Purchase Order" at bounding box center [250, 109] width 132 height 19
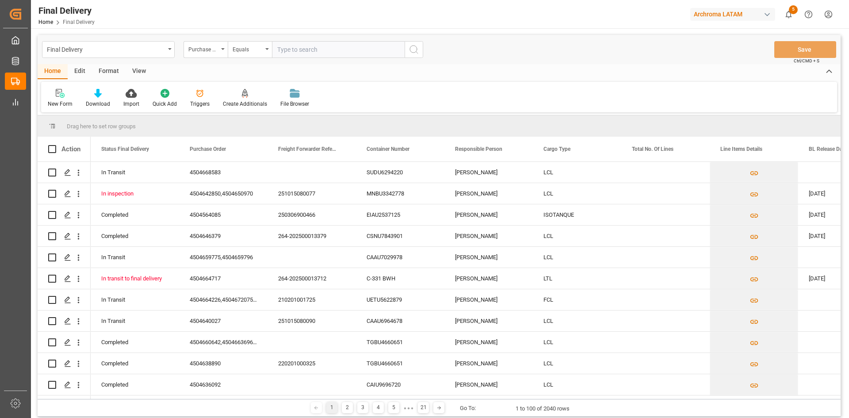
click at [304, 50] on input "text" at bounding box center [338, 49] width 133 height 17
paste input "4504653006"
type input "4504653006"
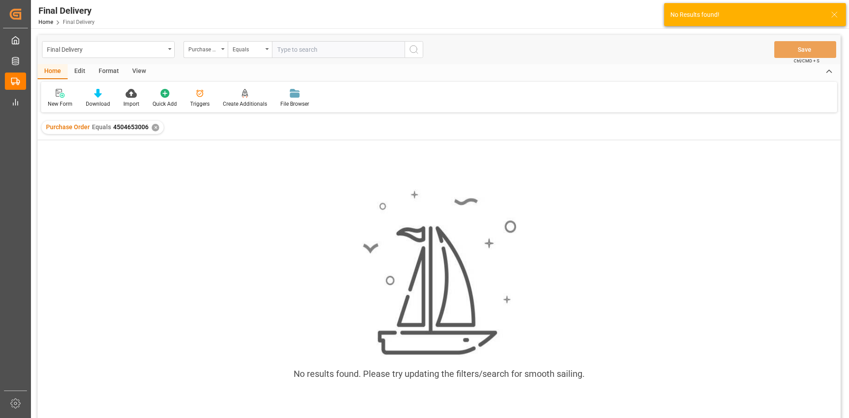
click at [155, 126] on div "✕" at bounding box center [156, 128] width 8 height 8
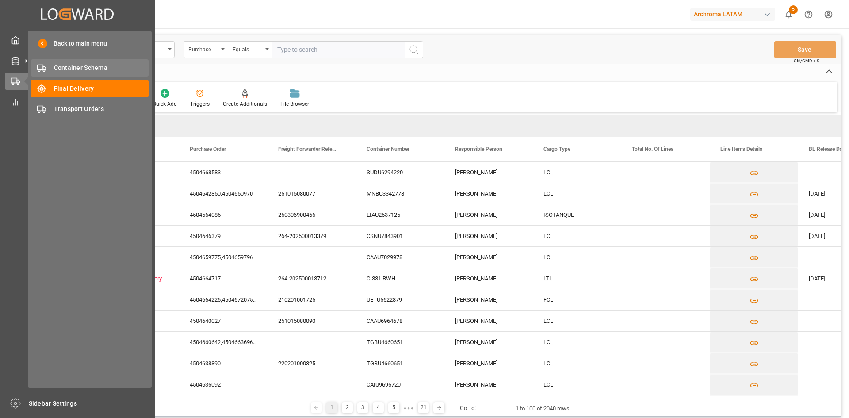
click at [84, 71] on span "Container Schema" at bounding box center [101, 67] width 95 height 9
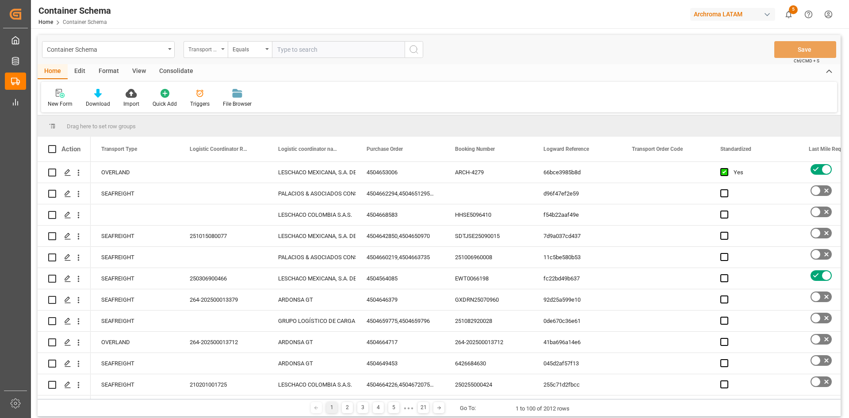
click at [210, 43] on div "Transport Type" at bounding box center [203, 48] width 30 height 10
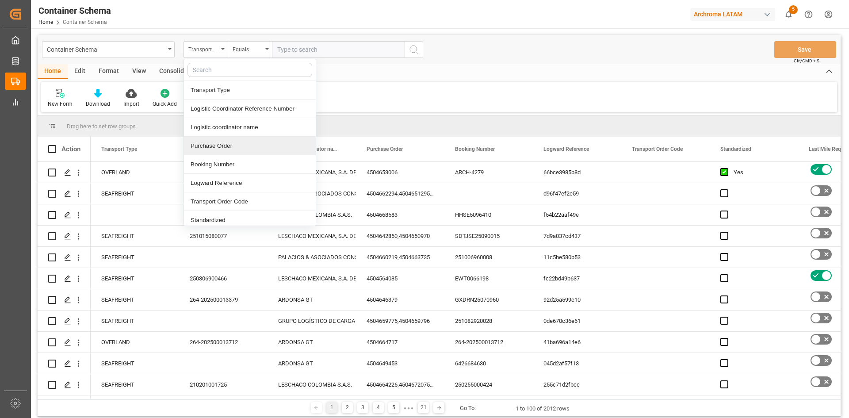
click at [248, 141] on div "Purchase Order" at bounding box center [250, 146] width 132 height 19
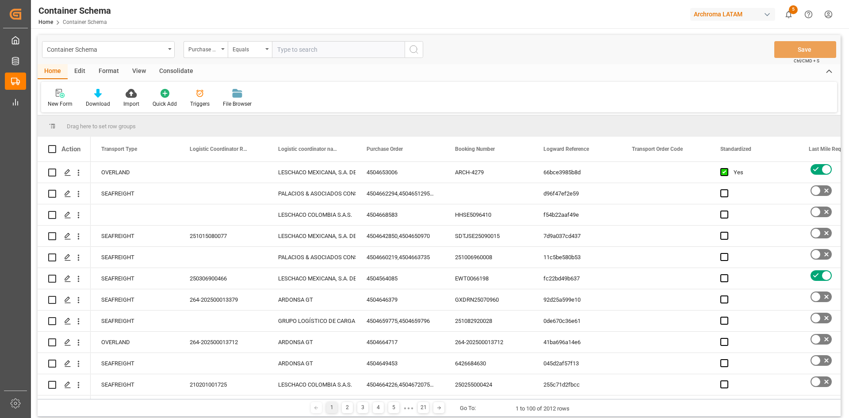
click at [309, 42] on input "text" at bounding box center [338, 49] width 133 height 17
paste input "4504653006"
type input "4504653006"
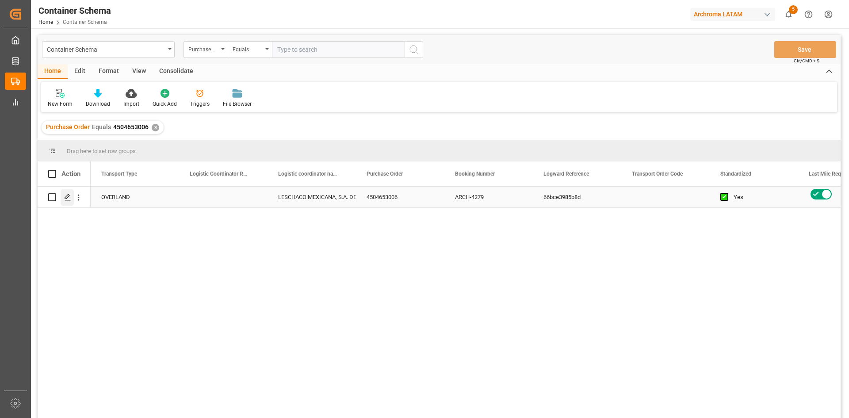
click at [61, 198] on div "Press SPACE to select this row." at bounding box center [67, 197] width 13 height 16
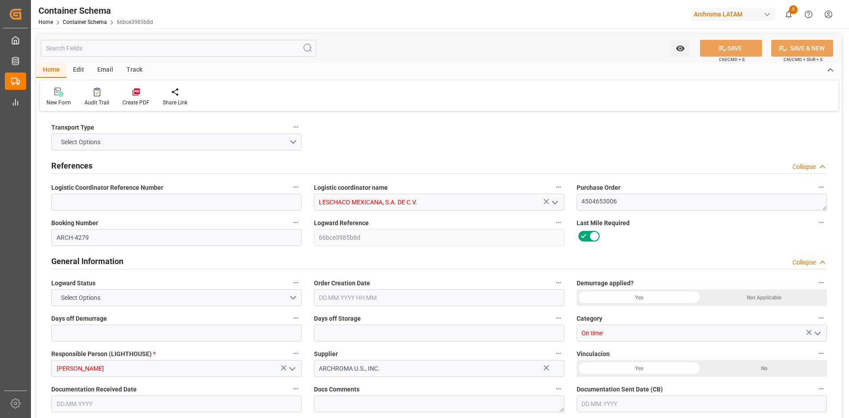
type input "0"
type input "1"
type input "17"
type input "18020"
type input "19006"
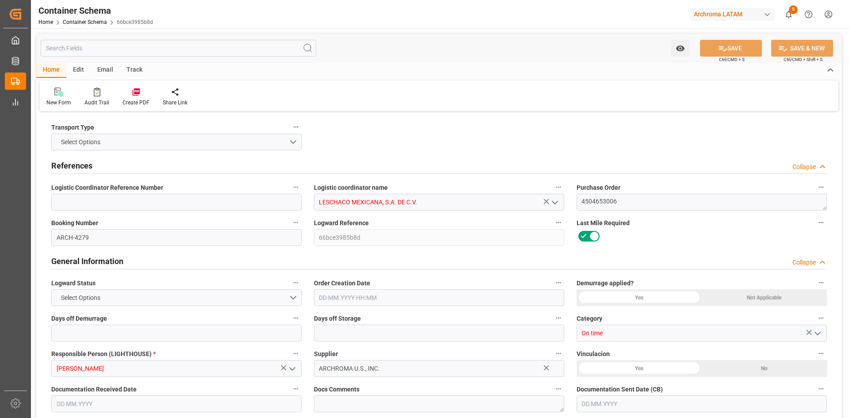
type input "USLRD"
type input "MXNLD"
type input "[DATE] 00:00"
type input "[DATE]"
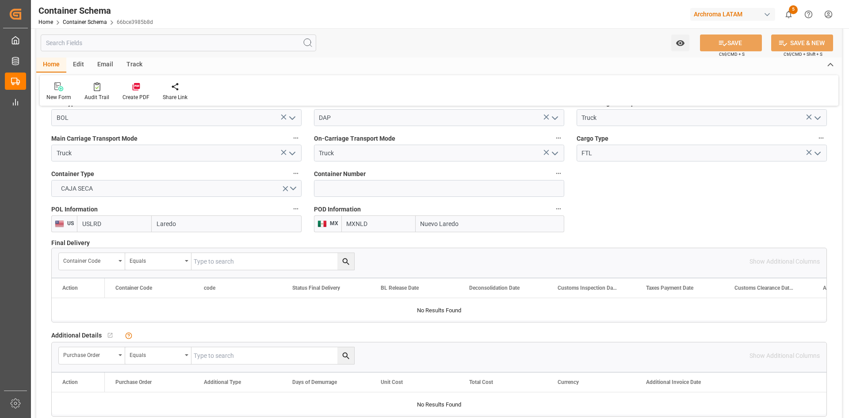
scroll to position [840, 0]
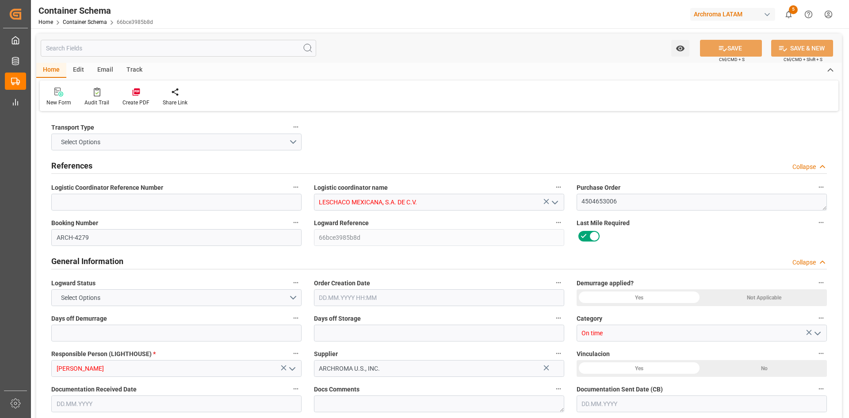
type input "0"
type input "1"
type input "17"
type input "18020"
type input "19006"
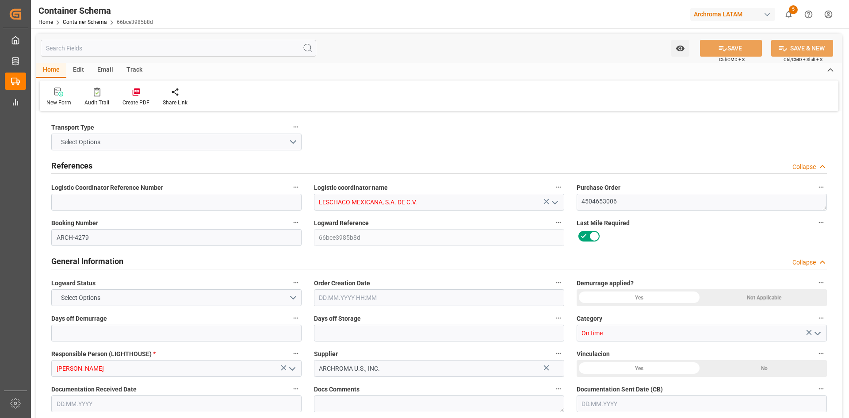
type input "USLRD"
type input "MXNLD"
type input "[DATE] 00:00"
type input "[DATE]"
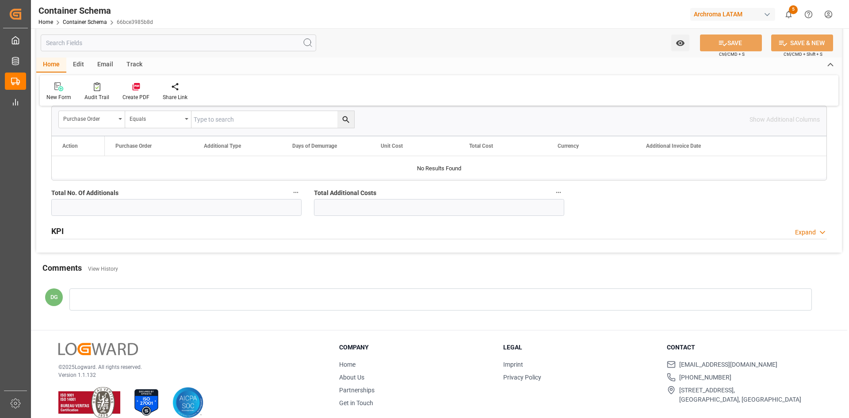
scroll to position [1057, 0]
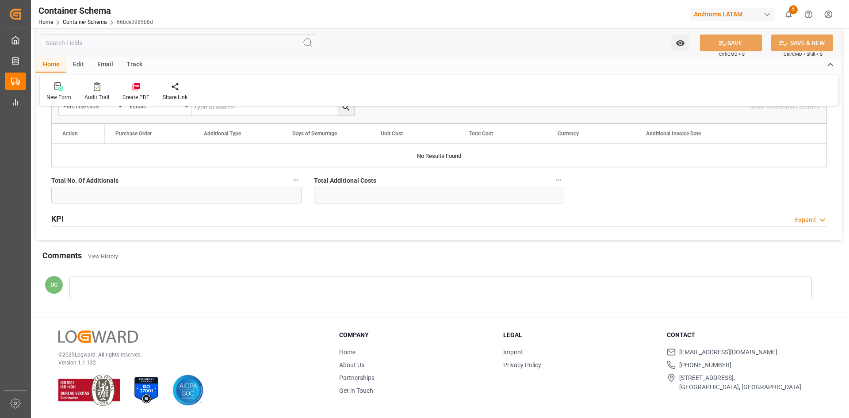
click at [804, 222] on div "Expand" at bounding box center [805, 219] width 21 height 9
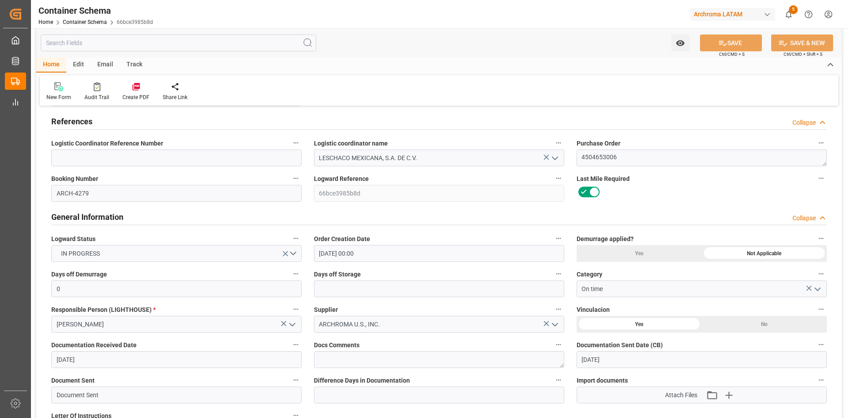
scroll to position [0, 0]
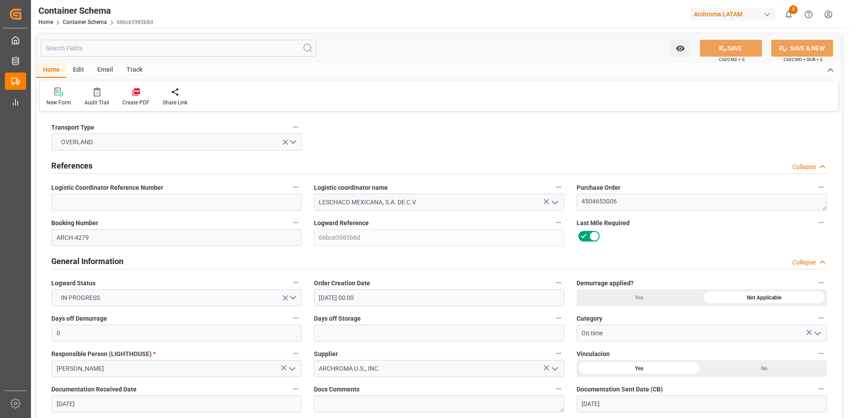
click at [634, 200] on textarea "4504653006" at bounding box center [702, 202] width 250 height 17
type input "[DATE] 00:00"
type input "[DATE]"
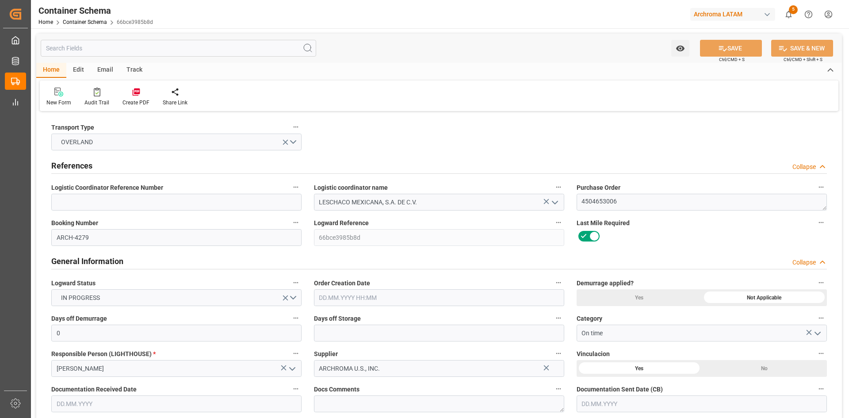
type input "[DATE]"
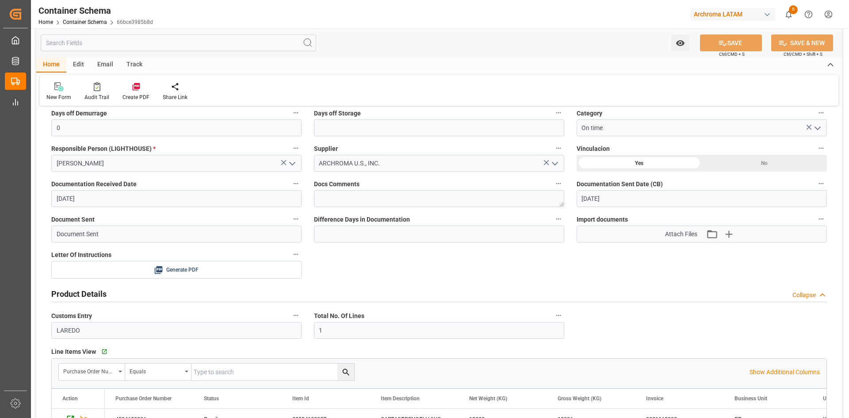
scroll to position [88, 0]
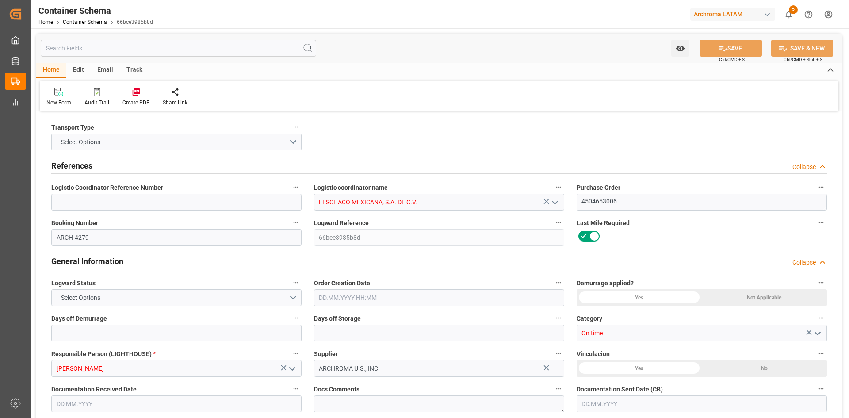
type input "0"
type input "1"
type input "17"
type input "18020"
type input "19006"
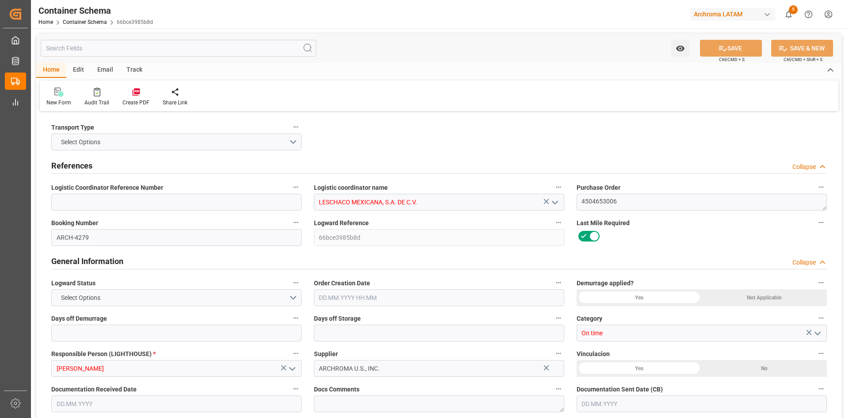
type input "USLRD"
type input "MXNLD"
type input "[DATE] 00:00"
type input "[DATE]"
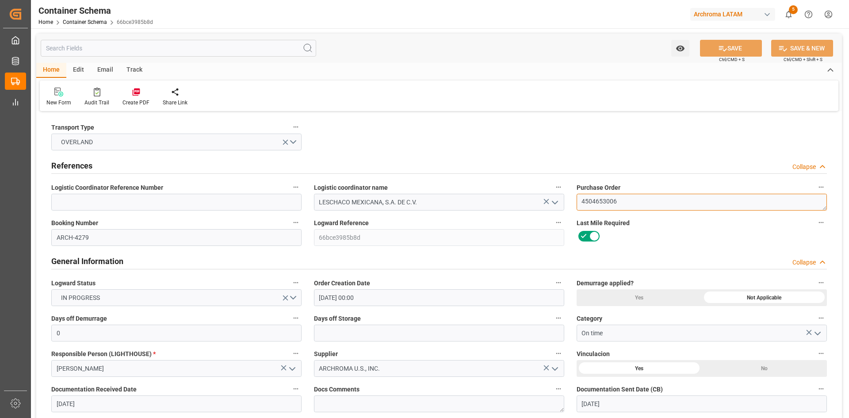
click at [632, 201] on textarea "4504653006" at bounding box center [702, 202] width 250 height 17
type input "[DATE] 00:00"
type input "[DATE]"
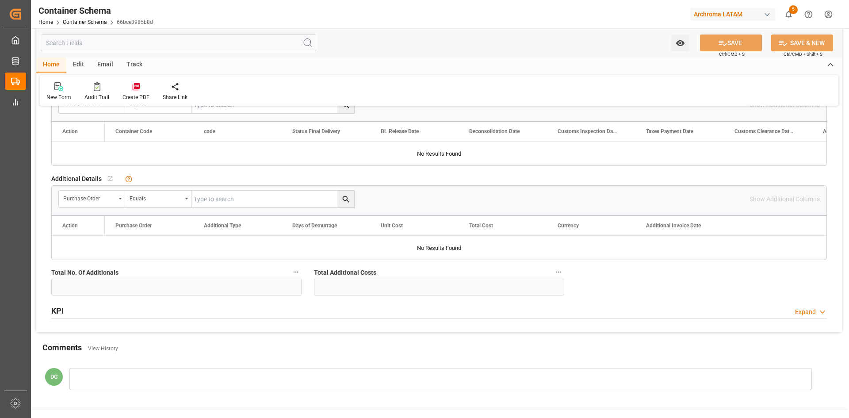
scroll to position [885, 0]
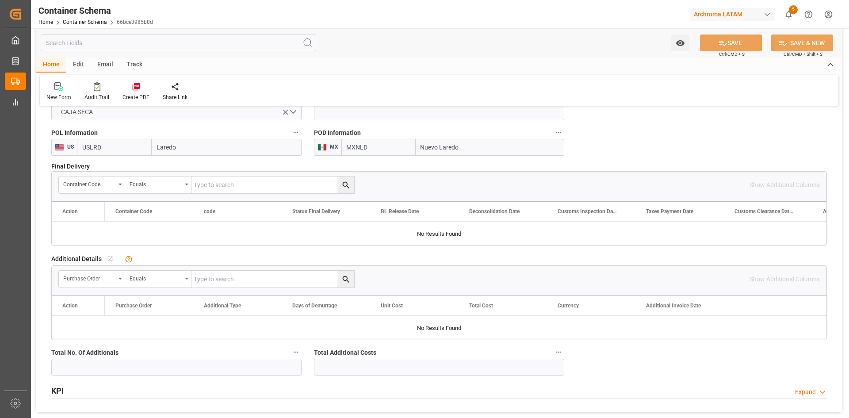
click at [71, 163] on span "Final Delivery" at bounding box center [70, 166] width 38 height 9
click at [71, 165] on span "Final Delivery" at bounding box center [70, 166] width 38 height 9
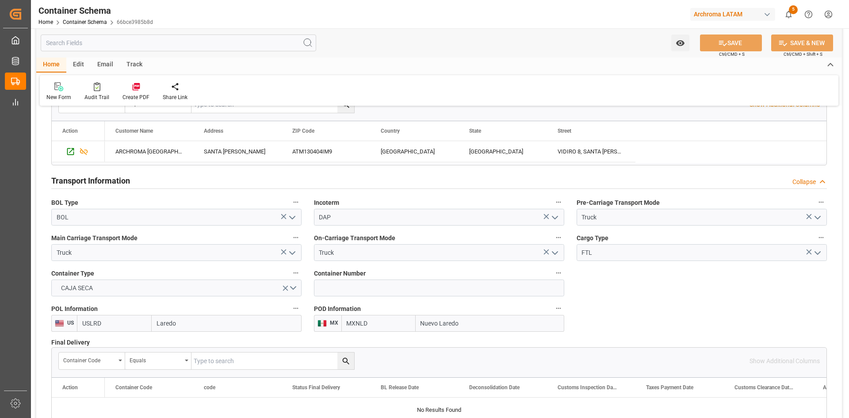
scroll to position [708, 0]
click at [111, 182] on h2 "Transport Information" at bounding box center [90, 182] width 79 height 12
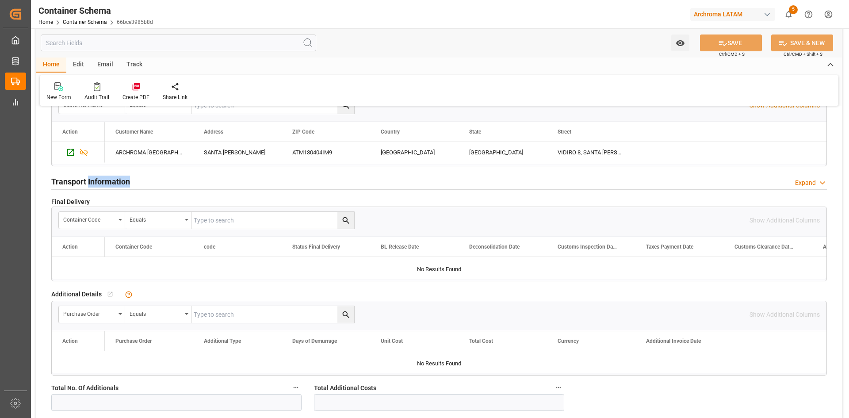
click at [111, 182] on h2 "Transport Information" at bounding box center [90, 182] width 79 height 12
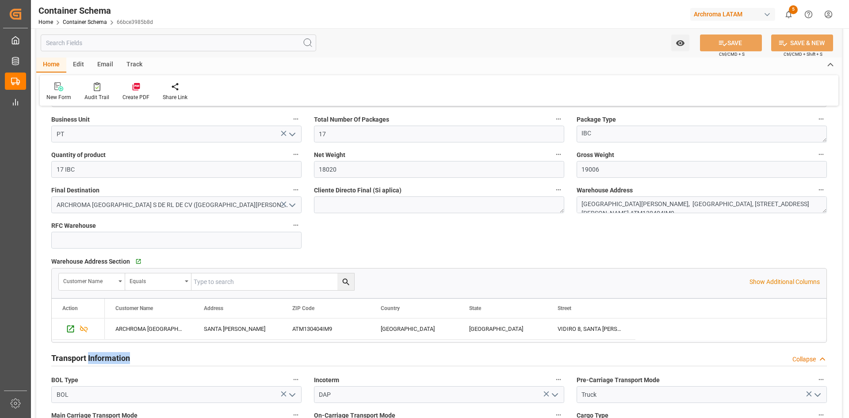
scroll to position [531, 0]
click at [120, 264] on span "Warehouse Address Section" at bounding box center [90, 261] width 79 height 9
click at [122, 264] on span "Warehouse Address Section" at bounding box center [90, 261] width 79 height 9
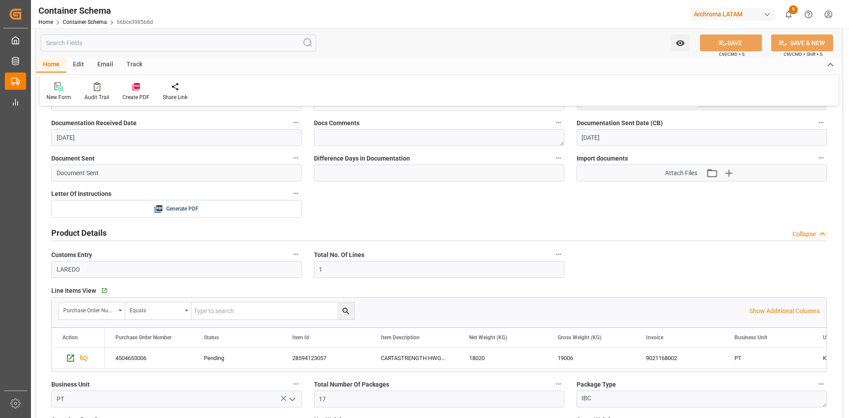
scroll to position [265, 0]
click at [83, 236] on h2 "Product Details" at bounding box center [78, 234] width 55 height 12
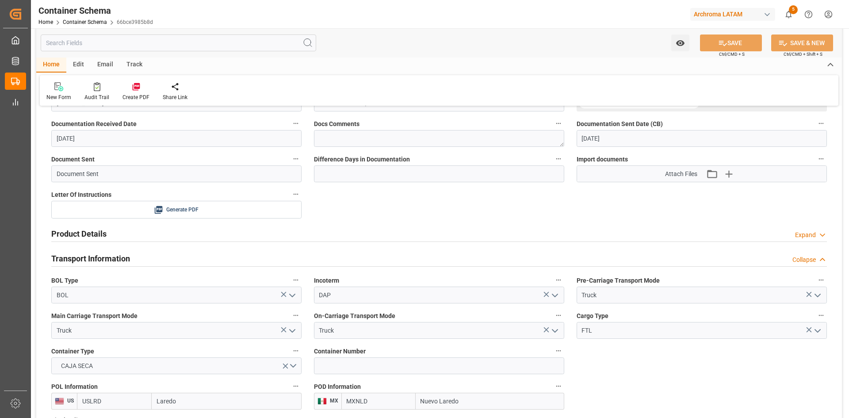
click at [83, 236] on h2 "Product Details" at bounding box center [78, 234] width 55 height 12
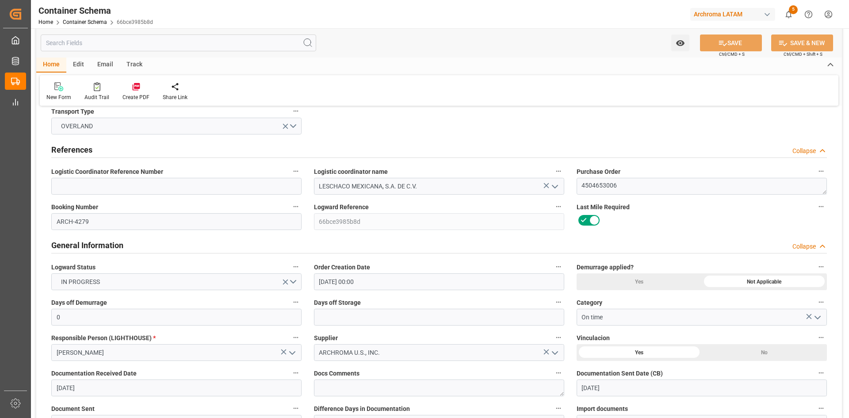
scroll to position [0, 0]
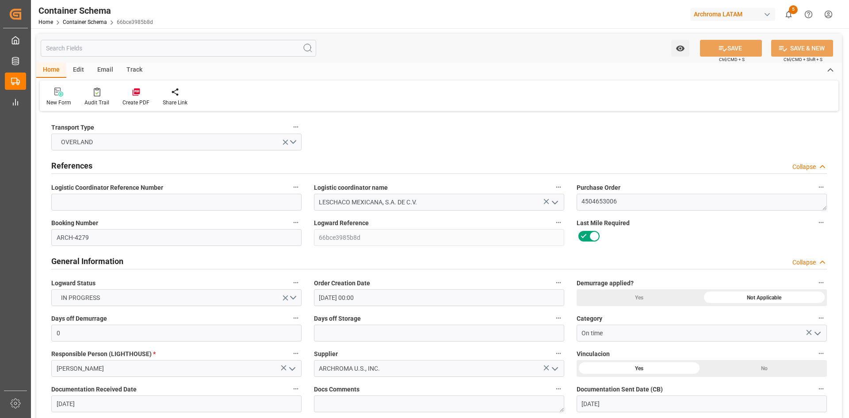
click at [99, 25] on div "Home Container Schema 66bce3985b8d" at bounding box center [95, 21] width 115 height 9
click at [99, 23] on link "Container Schema" at bounding box center [85, 22] width 44 height 6
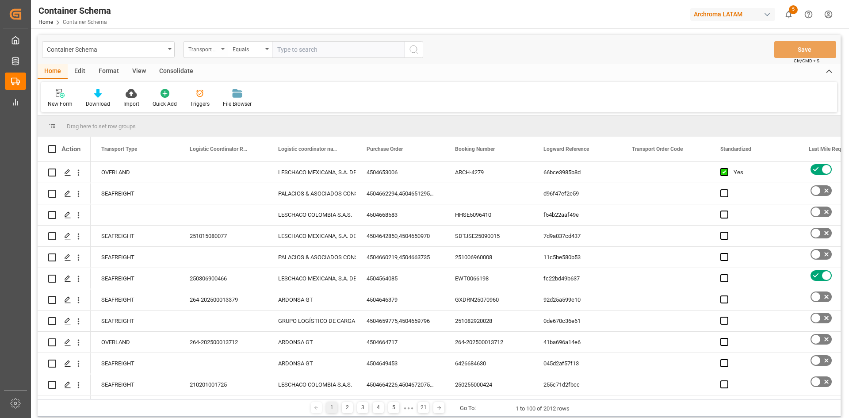
click at [220, 50] on div "Transport Type" at bounding box center [206, 49] width 44 height 17
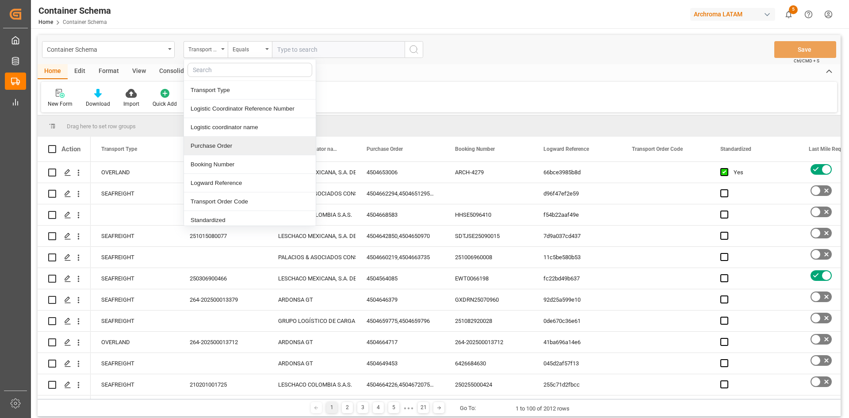
click at [234, 142] on div "Purchase Order" at bounding box center [250, 146] width 132 height 19
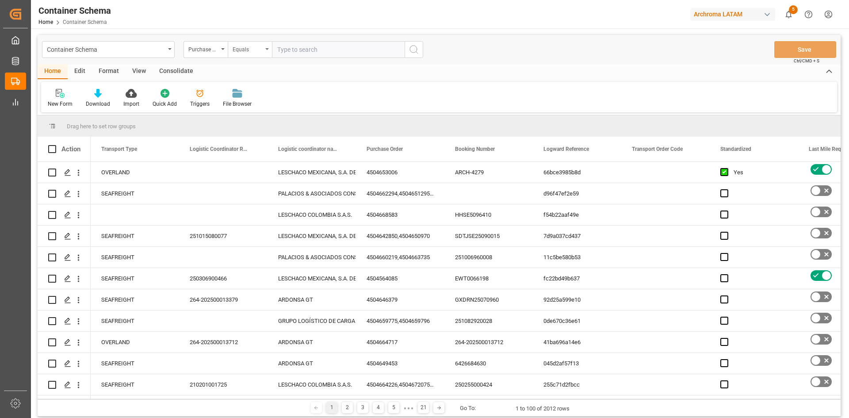
click at [264, 53] on div "Equals" at bounding box center [250, 49] width 44 height 17
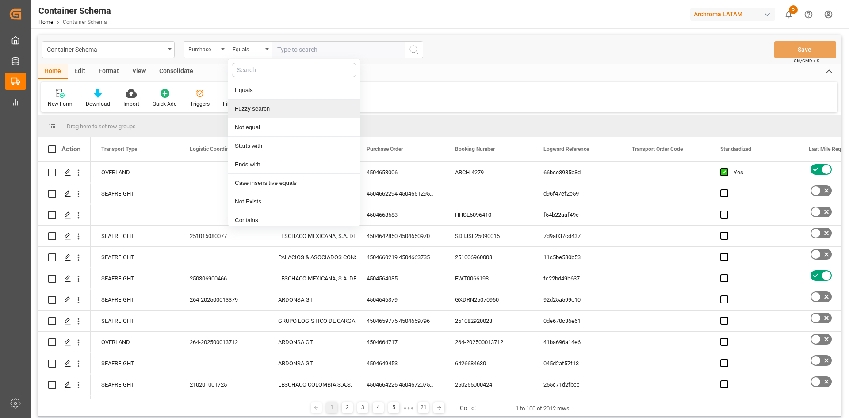
click at [266, 108] on div "Fuzzy search" at bounding box center [294, 109] width 132 height 19
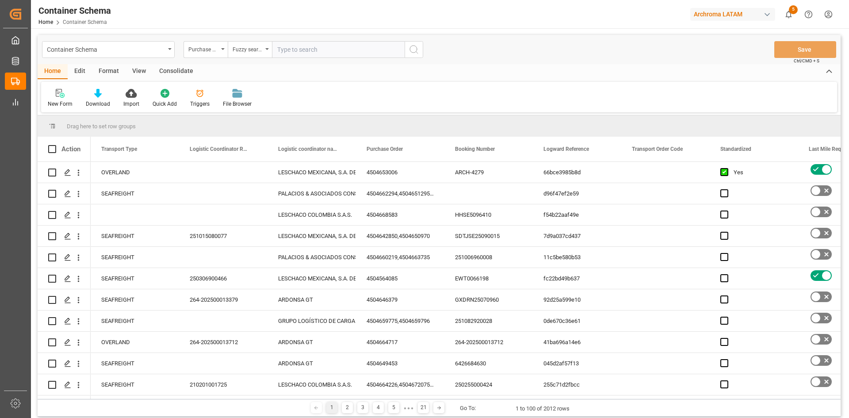
click at [305, 49] on input "text" at bounding box center [338, 49] width 133 height 17
paste input "4504653482,4504653480"
type input "4504653482,4504653480"
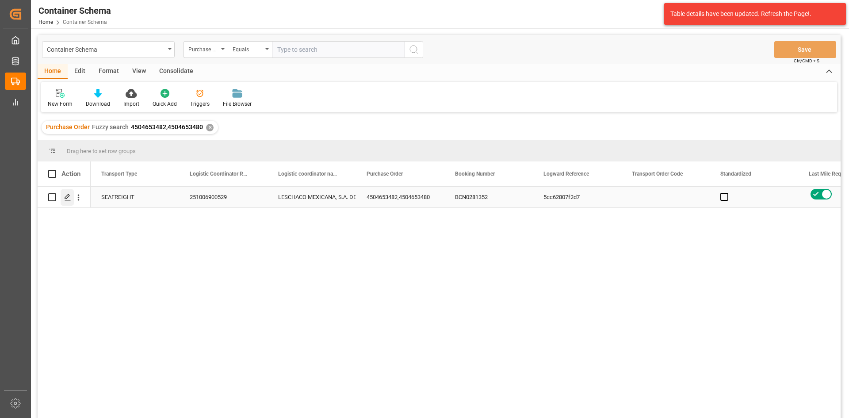
click at [68, 193] on div "Press SPACE to select this row." at bounding box center [67, 197] width 13 height 16
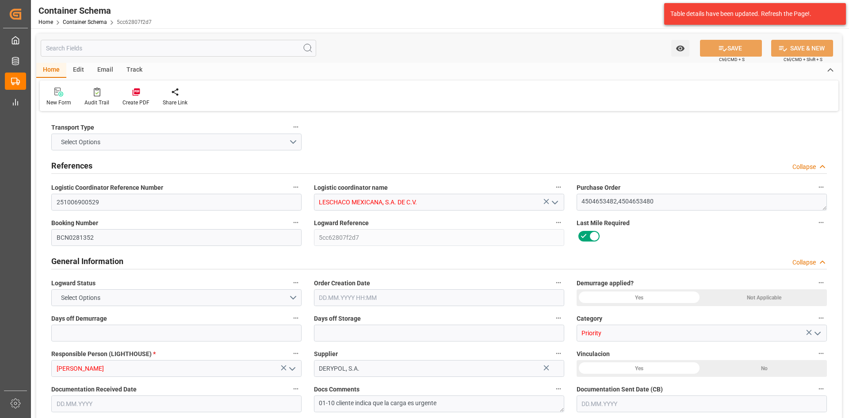
type input "10"
type input "7"
type input "2"
type input "13"
type input "15400"
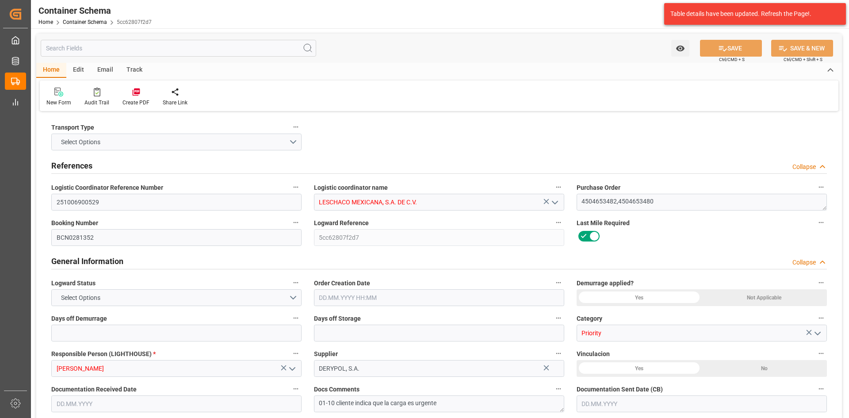
type input "16180"
type input "Hapag Lloyd"
type input "Hapag Lloyd Aktiengesellschaft"
type input "ESBCN"
type input "MXVER"
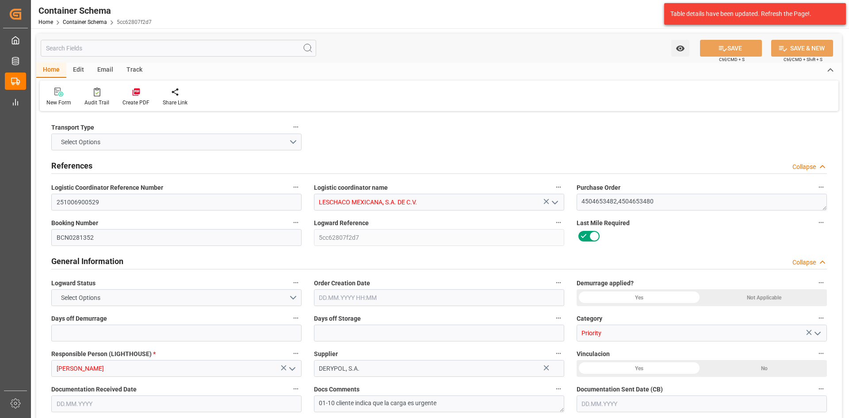
type input "9635676"
type input "26.09.2025 10:00"
type input "24.09.2025"
type input "26.09.2025"
type input "[DATE]"
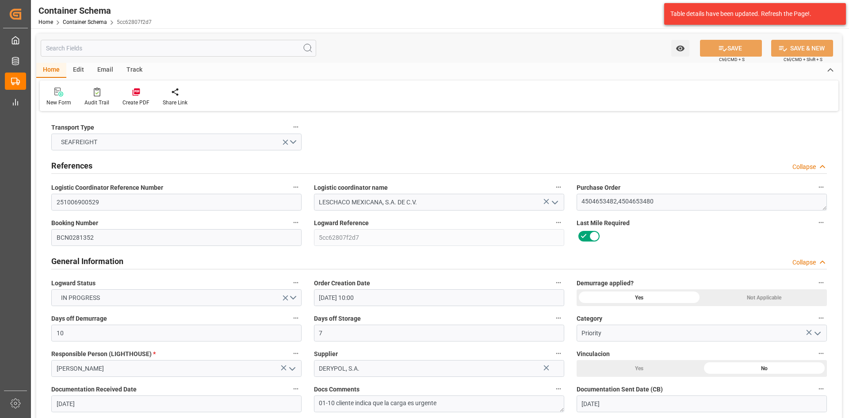
type input "20.09.2025 10:45"
type input "09.10.2025 00:00"
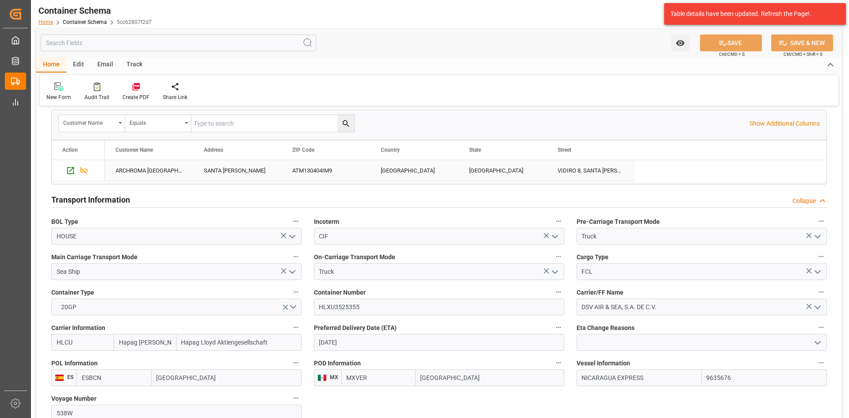
scroll to position [619, 0]
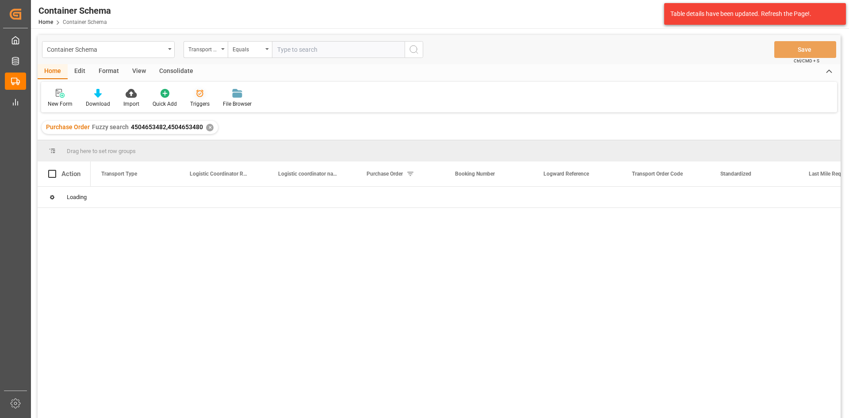
click at [198, 98] on div "Triggers" at bounding box center [200, 97] width 33 height 19
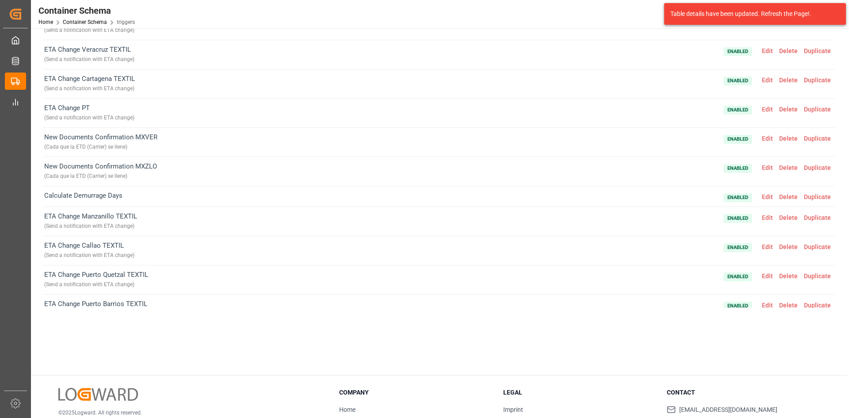
scroll to position [10, 0]
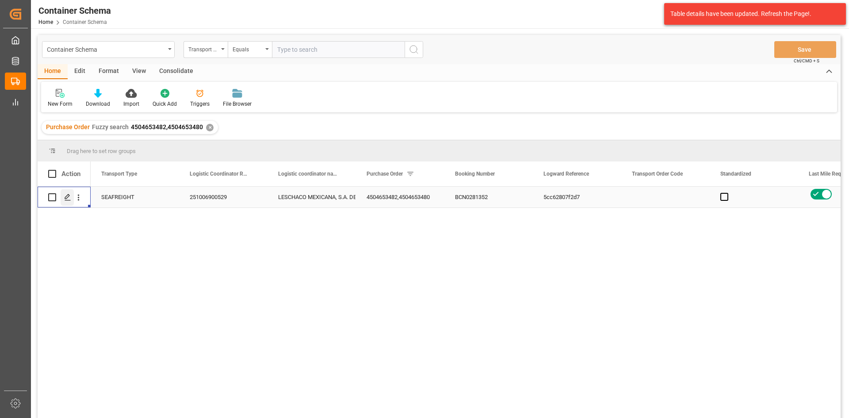
click at [69, 195] on icon "Press SPACE to select this row." at bounding box center [67, 197] width 7 height 7
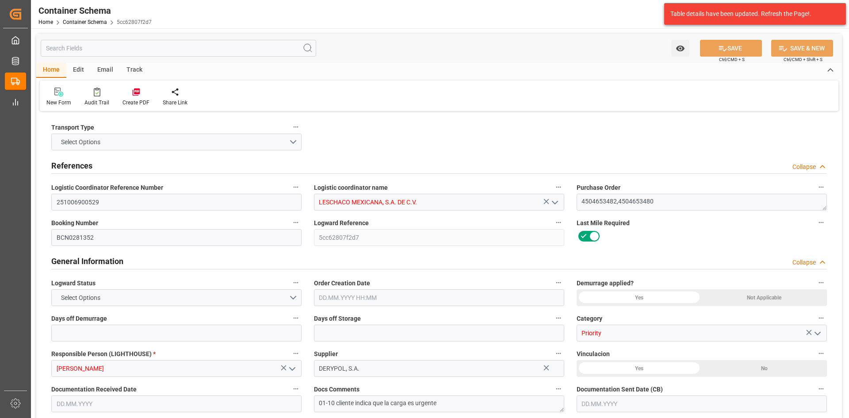
type input "10"
type input "7"
type input "2"
type input "13"
type input "15400"
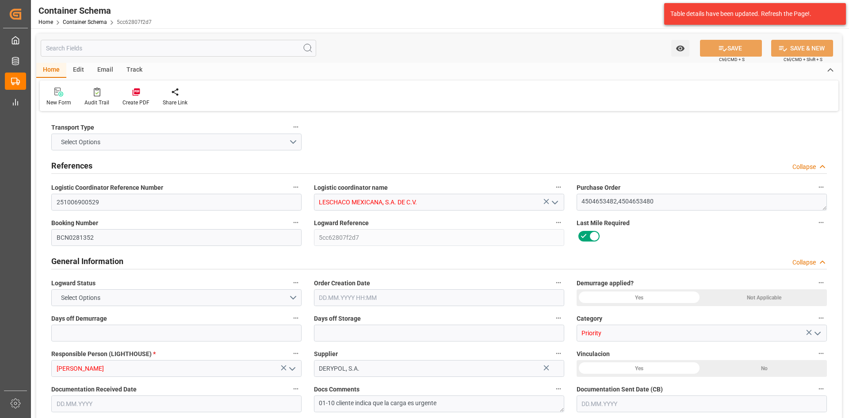
type input "16180"
type input "Hapag Lloyd"
type input "Hapag Lloyd Aktiengesellschaft"
type input "ESBCN"
type input "MXVER"
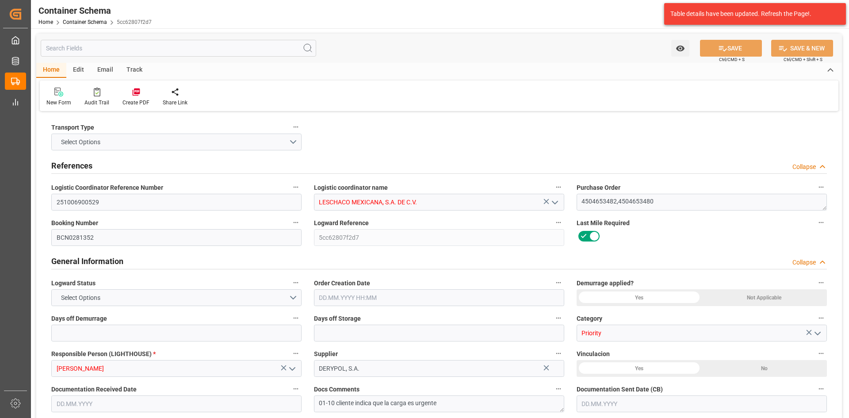
type input "9635676"
type input "26.09.2025 10:00"
type input "24.09.2025"
type input "[DATE]"
type input "09.10.2025"
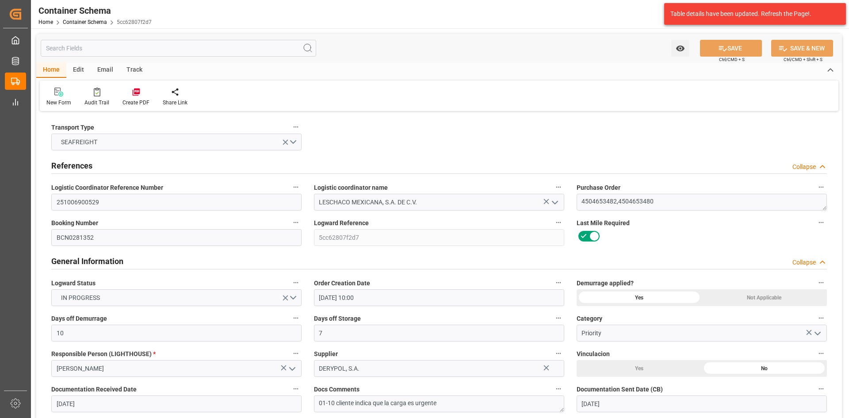
type input "20.09.2025 10:45"
type input "09.10.2025 00:00"
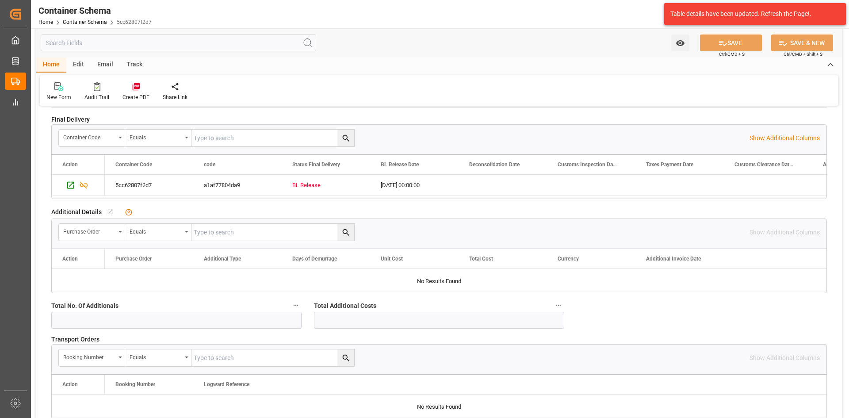
scroll to position [973, 0]
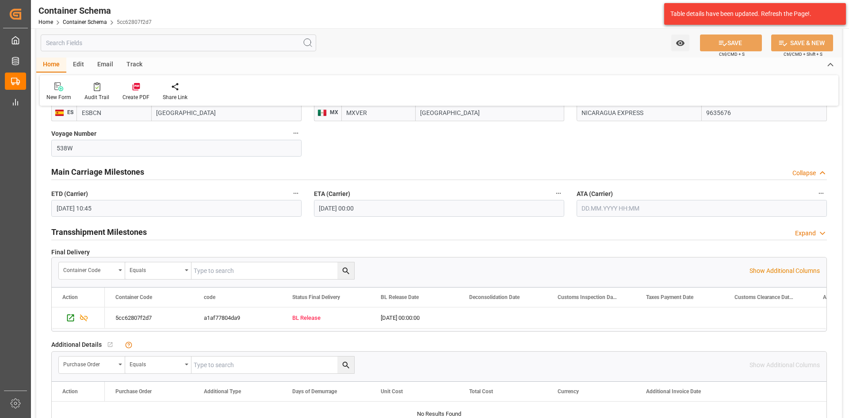
click at [634, 207] on input "text" at bounding box center [702, 208] width 250 height 17
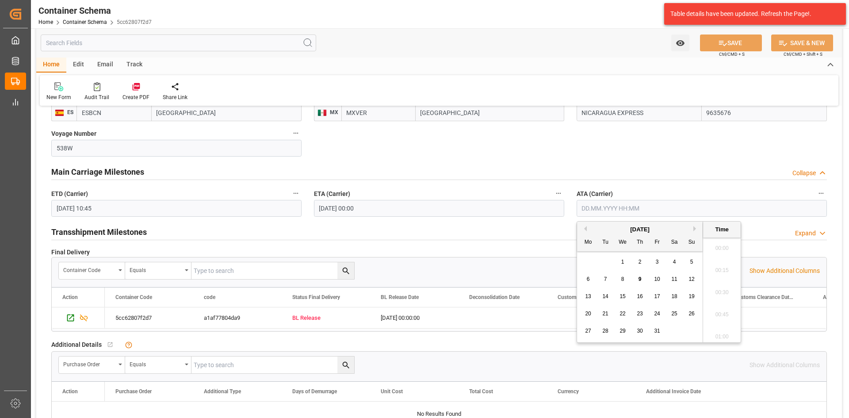
scroll to position [932, 0]
click at [643, 280] on div "9" at bounding box center [640, 279] width 11 height 11
type input "09.10.2025 00:00"
click at [748, 43] on button "SAVE" at bounding box center [731, 42] width 62 height 17
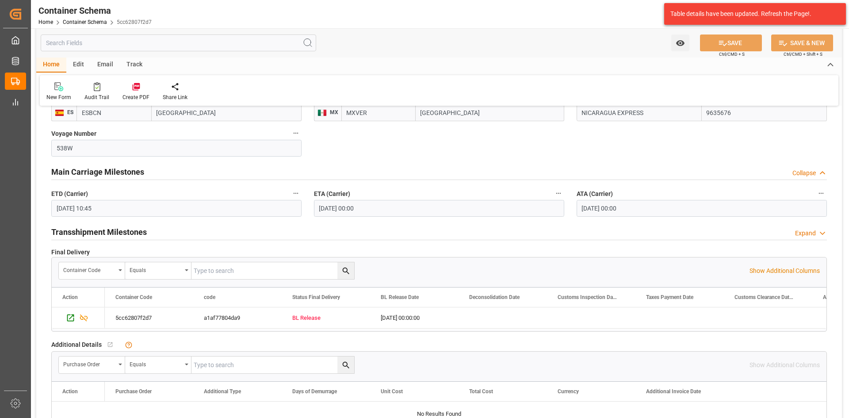
scroll to position [951, 0]
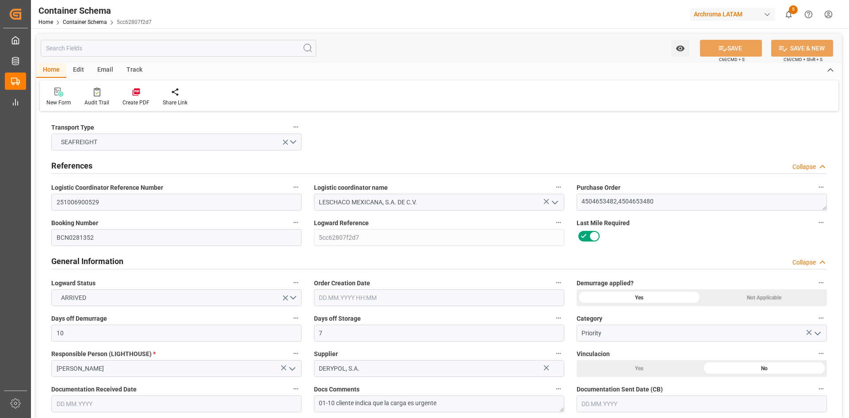
type input "10"
type input "7"
type input "2"
type input "13"
type input "15400"
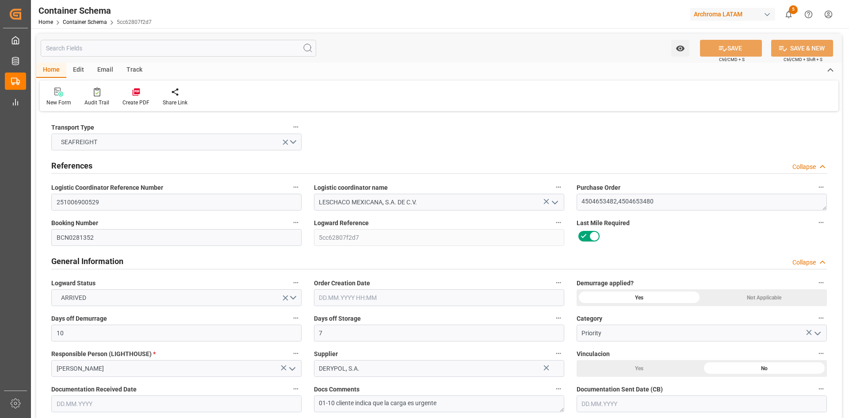
type input "16180"
type input "Hapag Lloyd"
type input "Hapag Lloyd Aktiengesellschaft"
type input "ESBCN"
type input "MXVER"
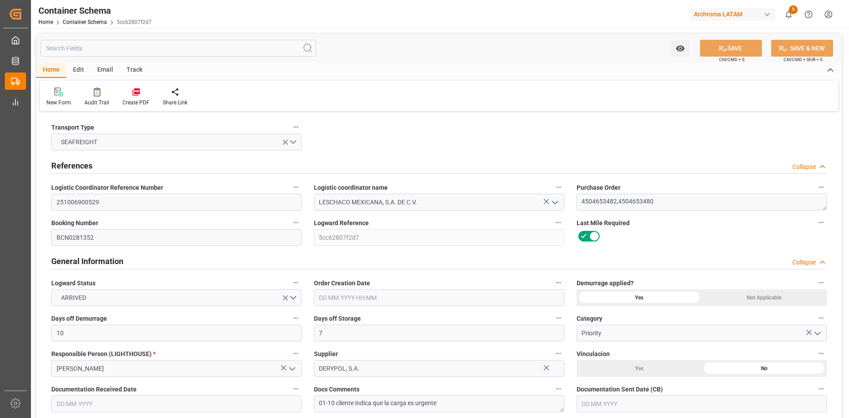
type input "9635676"
type input "26.09.2025 10:00"
type input "24.09.2025"
type input "26.09.2025"
type input "[DATE]"
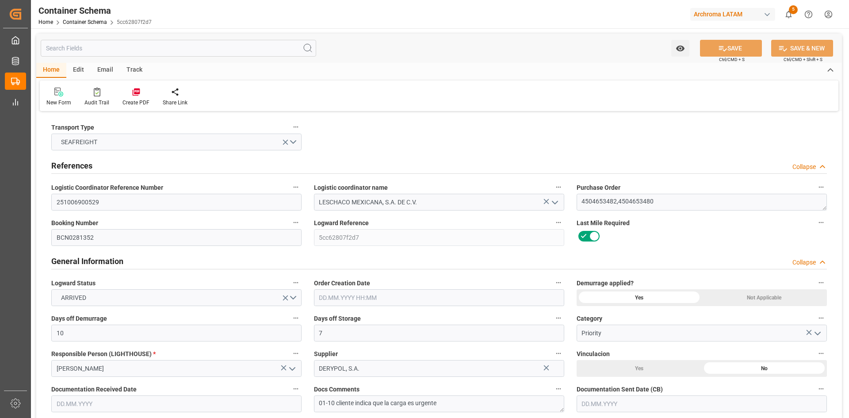
type input "20.09.2025 10:45"
type input "09.10.2025 00:00"
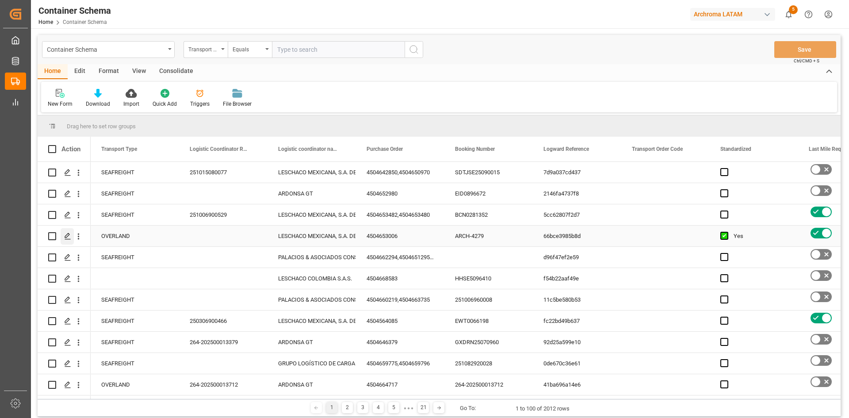
click at [67, 235] on icon "Press SPACE to select this row." at bounding box center [67, 236] width 7 height 7
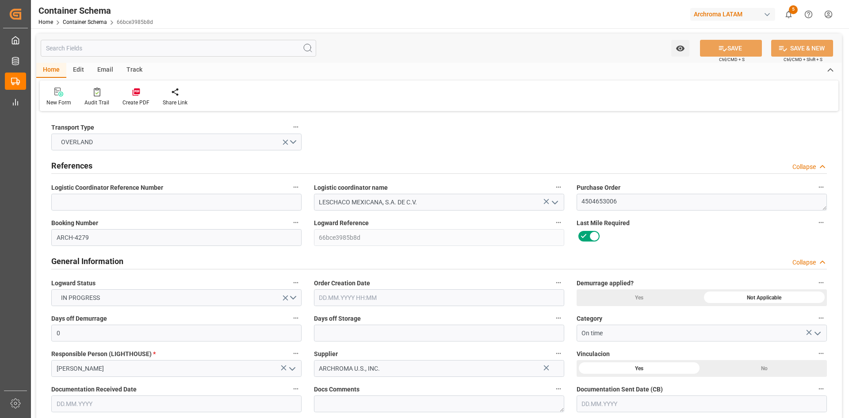
type input "07.10.2025 00:00"
type input "07.10.2025"
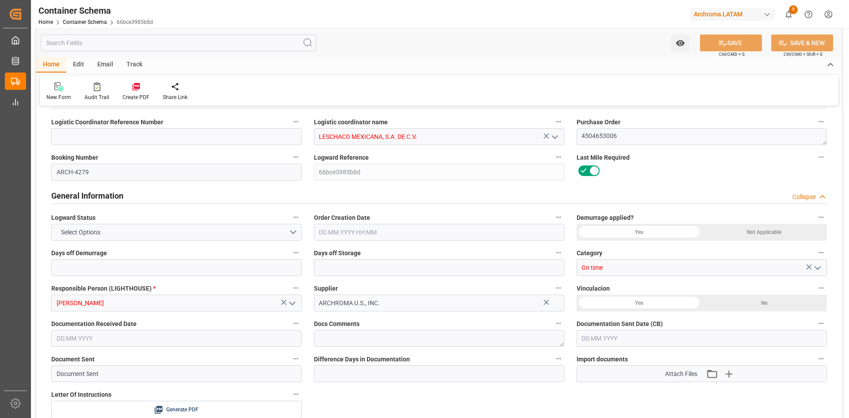
type input "0"
type input "1"
type input "17"
type input "18020"
type input "19006"
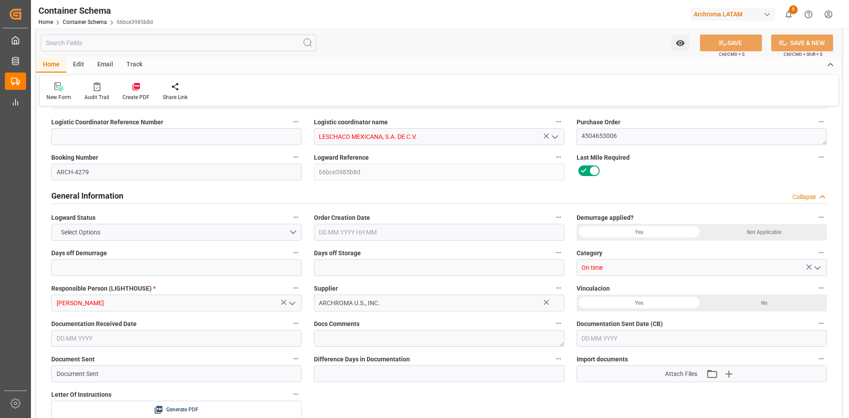
type input "USLRD"
type input "MXNLD"
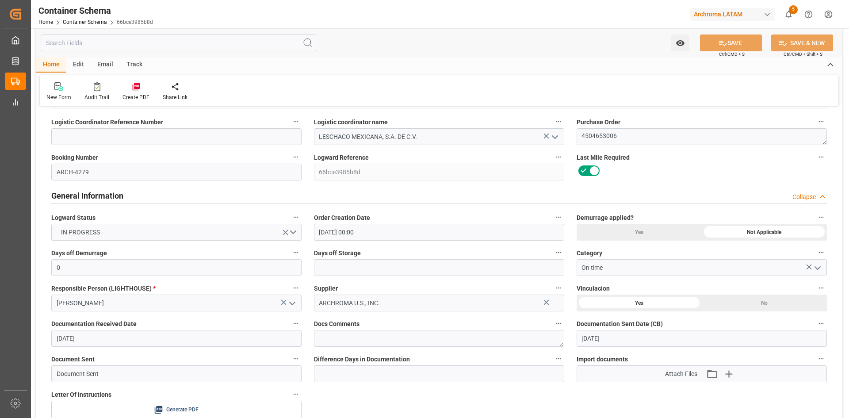
type input "[DATE] 00:00"
type input "[DATE]"
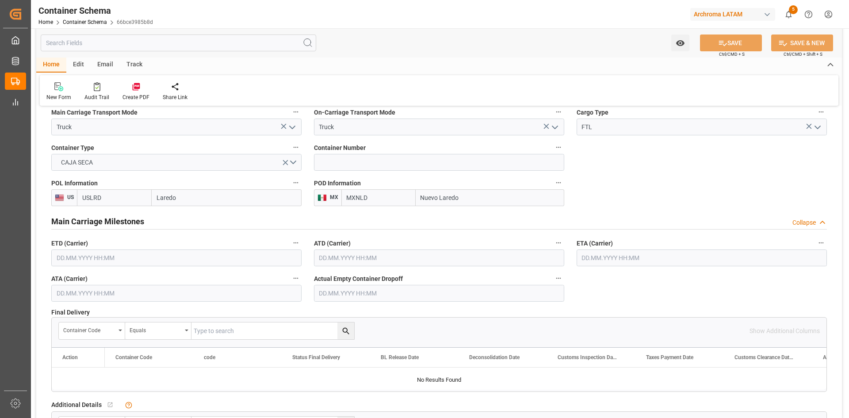
scroll to position [885, 0]
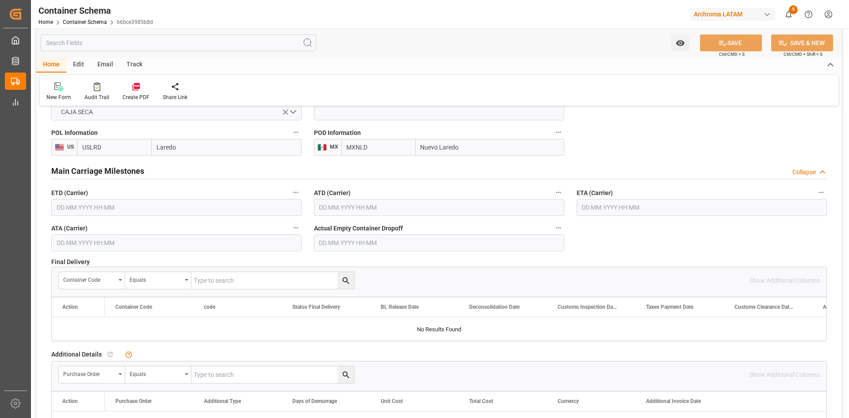
click at [119, 209] on input "text" at bounding box center [176, 207] width 250 height 17
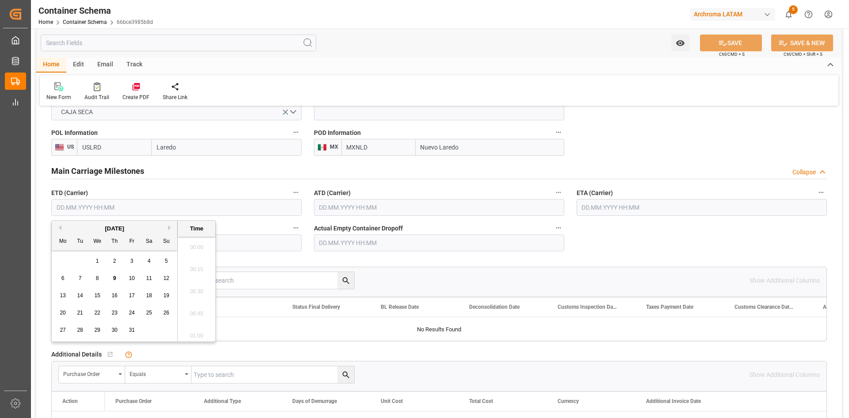
scroll to position [954, 0]
click at [79, 231] on div "[DATE]" at bounding box center [115, 228] width 126 height 9
click at [60, 228] on button "Previous Month" at bounding box center [58, 227] width 5 height 5
click at [95, 311] on span "24" at bounding box center [97, 313] width 6 height 6
type input "[DATE] 00:00"
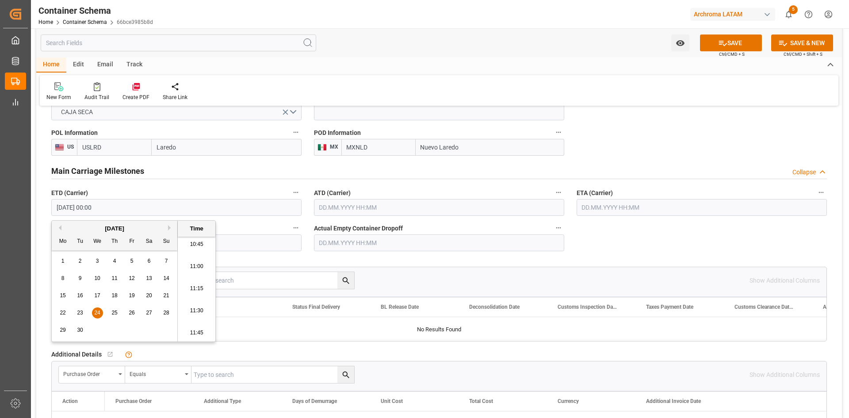
click at [646, 211] on input "text" at bounding box center [702, 207] width 250 height 17
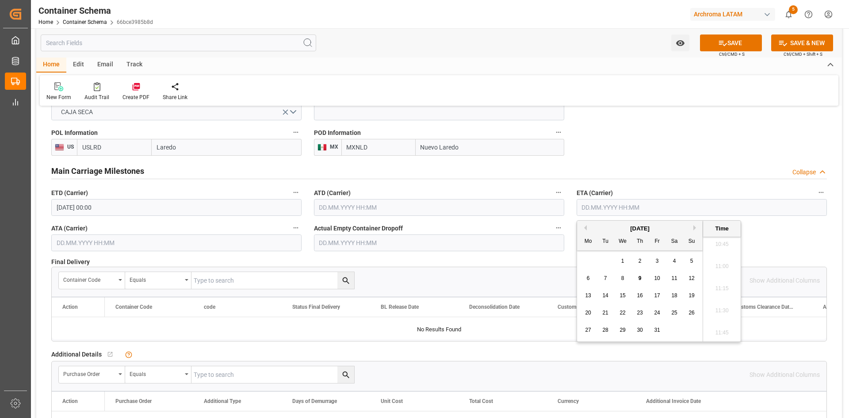
click at [586, 229] on button "Previous Month" at bounding box center [584, 227] width 5 height 5
click at [656, 317] on div "26" at bounding box center [657, 313] width 11 height 11
type input "26.09.2025 00:00"
click at [418, 211] on input "text" at bounding box center [439, 207] width 250 height 17
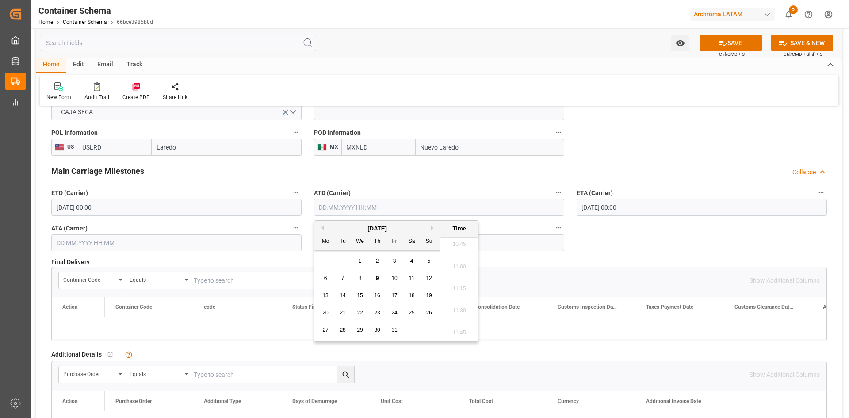
click at [322, 226] on button "Previous Month" at bounding box center [321, 227] width 5 height 5
click at [363, 313] on div "24" at bounding box center [360, 313] width 11 height 11
type input "24.09.2025 00:00"
click at [359, 310] on span "24" at bounding box center [360, 313] width 6 height 6
click at [607, 254] on div "Final Delivery   Container Code Equals Show Additional Columns Drag here to set…" at bounding box center [439, 299] width 788 height 90
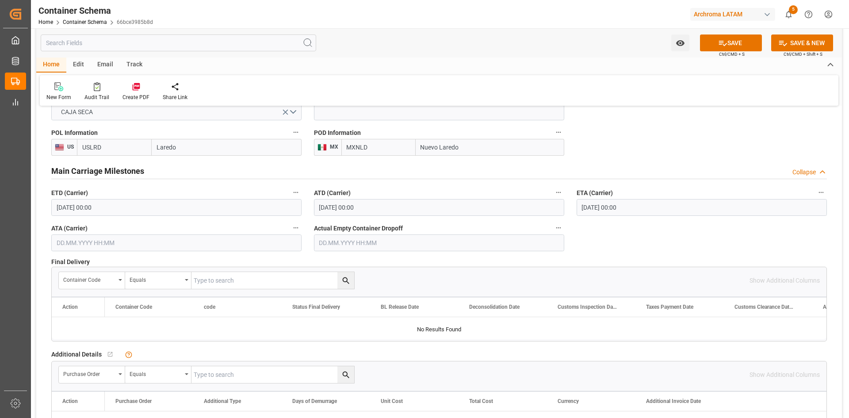
click at [161, 249] on input "text" at bounding box center [176, 242] width 250 height 17
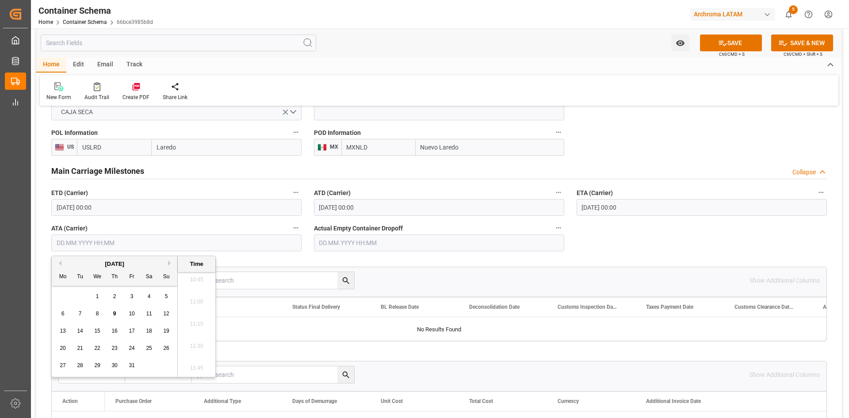
click at [58, 264] on button "Previous Month" at bounding box center [58, 262] width 5 height 5
click at [132, 345] on div "26" at bounding box center [131, 348] width 11 height 11
type input "26.09.2025 00:00"
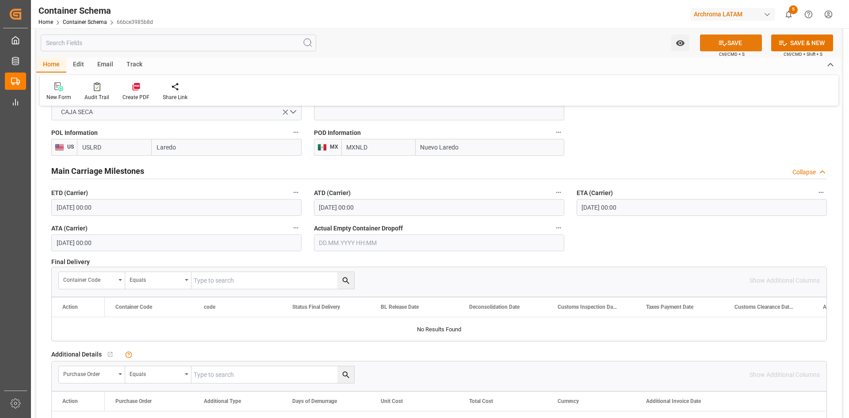
click at [736, 44] on button "SAVE" at bounding box center [731, 42] width 62 height 17
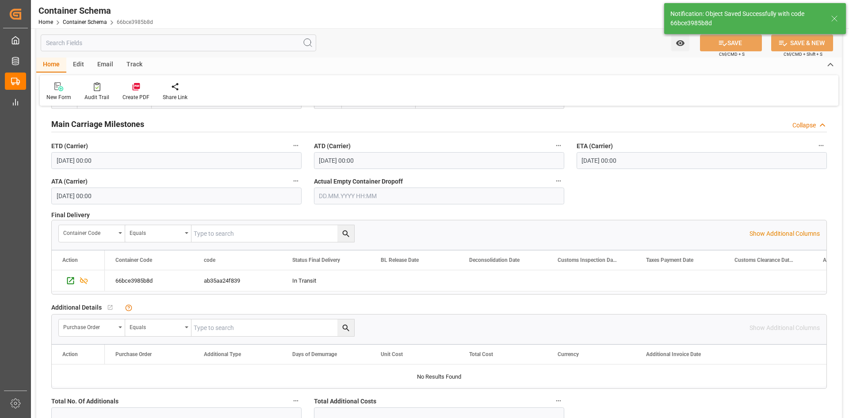
scroll to position [929, 0]
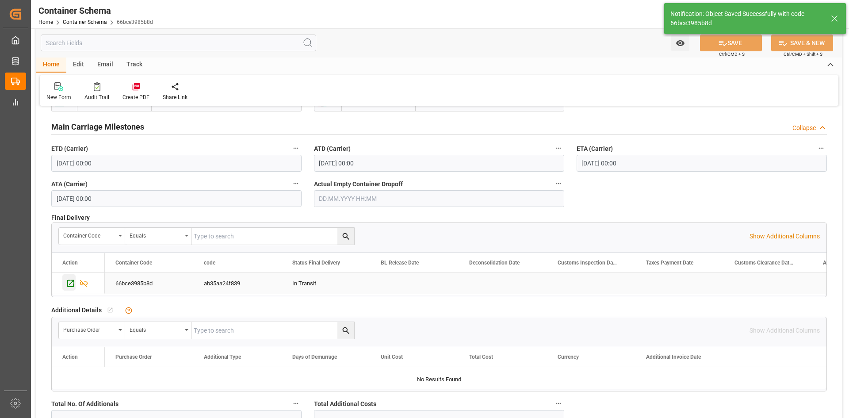
click at [69, 283] on icon "Press SPACE to select this row." at bounding box center [70, 283] width 9 height 9
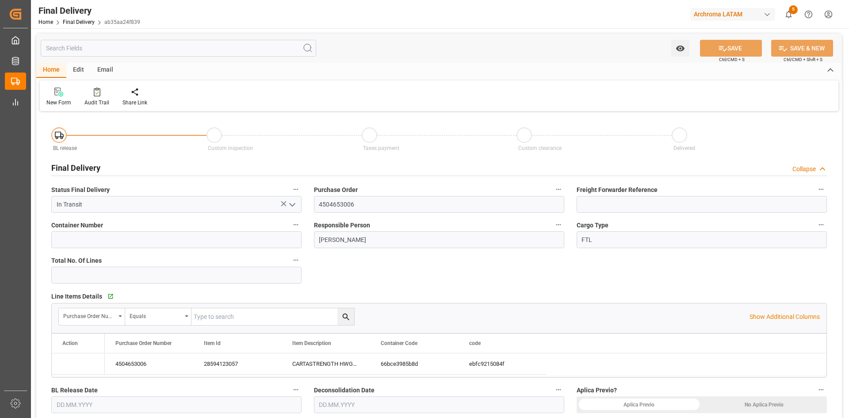
type input "[DATE]"
click at [373, 203] on input "4504653006" at bounding box center [439, 204] width 250 height 17
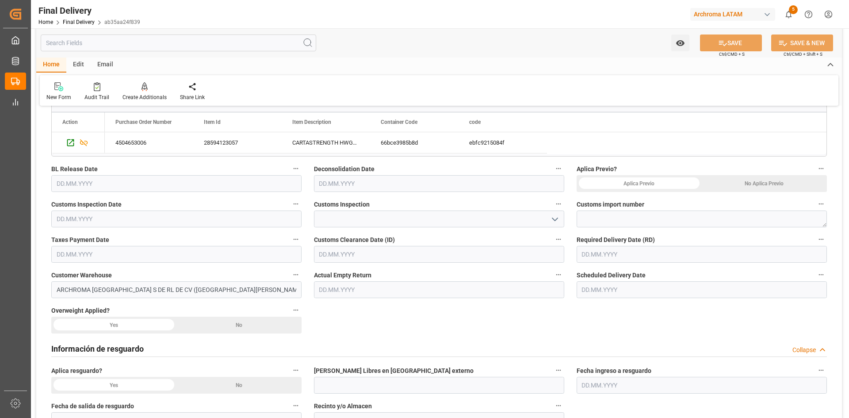
scroll to position [265, 0]
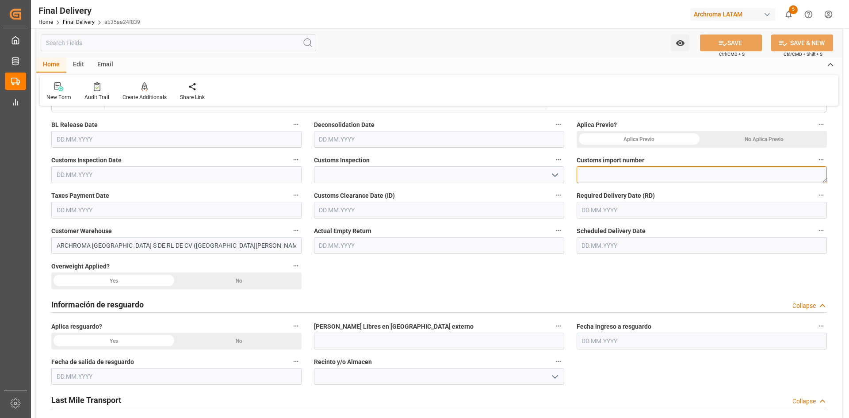
click at [651, 171] on textarea at bounding box center [702, 174] width 250 height 17
paste textarea "25 24 3617 5010004"
type textarea "25 24 3617 5010004"
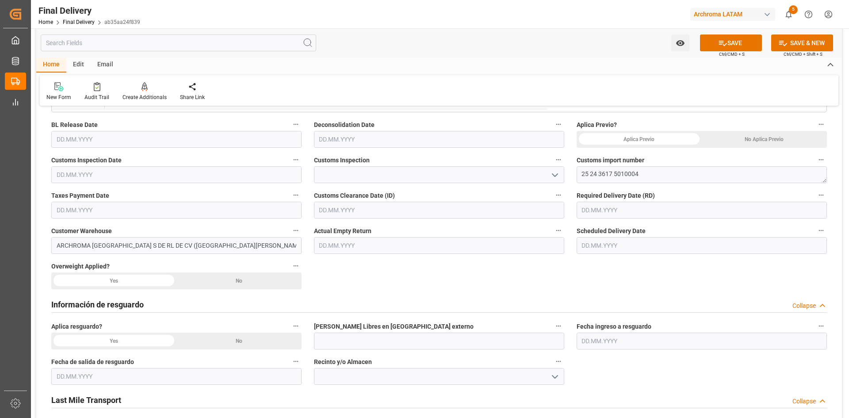
click at [555, 174] on icon "open menu" at bounding box center [555, 175] width 11 height 11
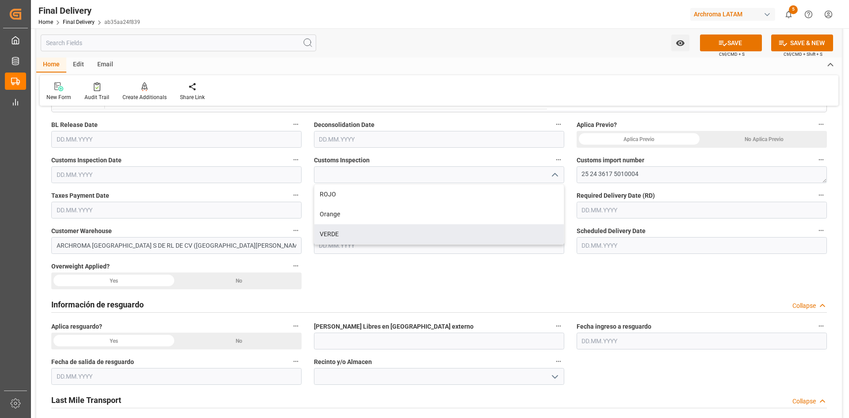
click at [459, 299] on div "Información de resguardo Collapse" at bounding box center [439, 303] width 776 height 17
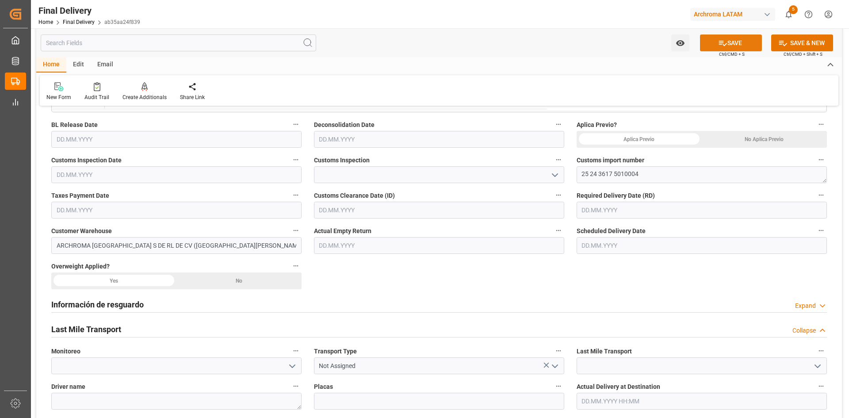
click at [723, 39] on icon at bounding box center [722, 42] width 9 height 9
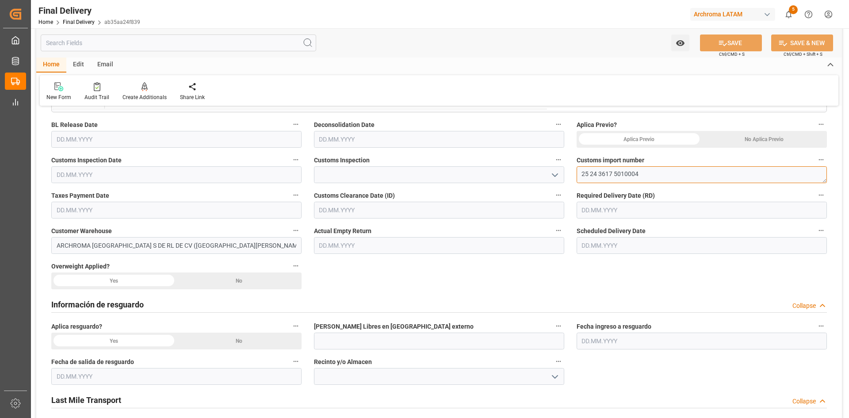
click at [664, 174] on textarea "25 24 3617 5010004" at bounding box center [702, 174] width 250 height 17
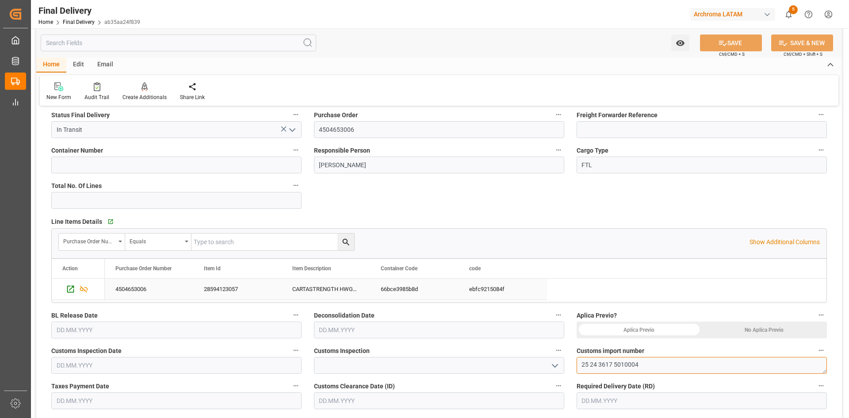
scroll to position [0, 0]
